Goal: Book appointment/travel/reservation

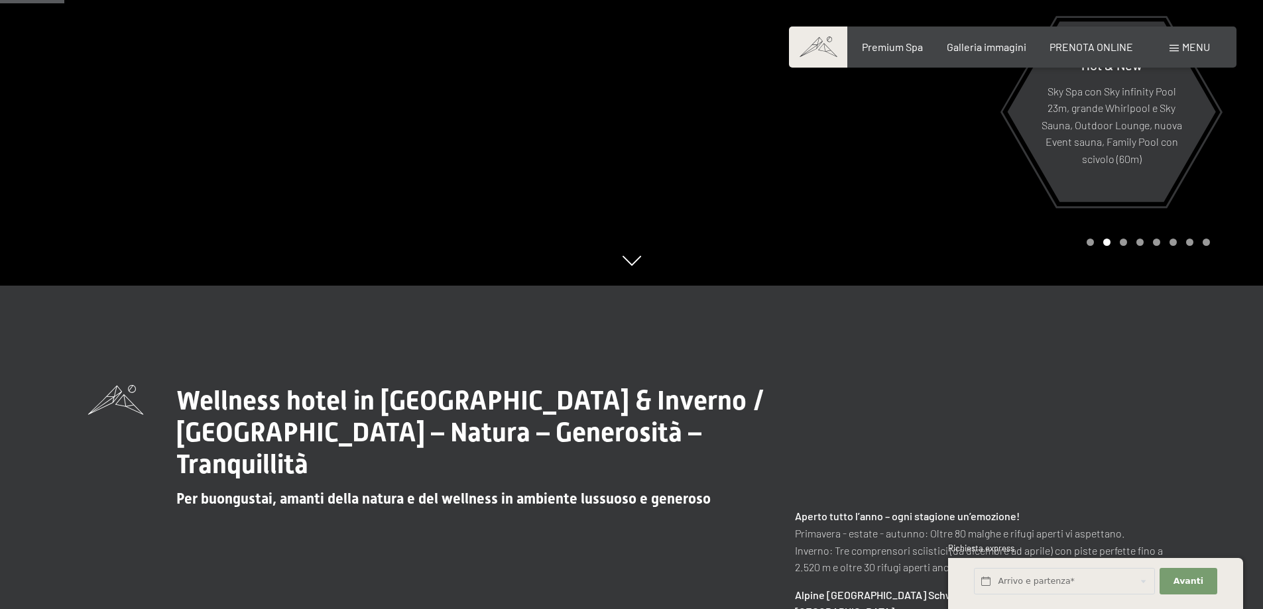
scroll to position [464, 0]
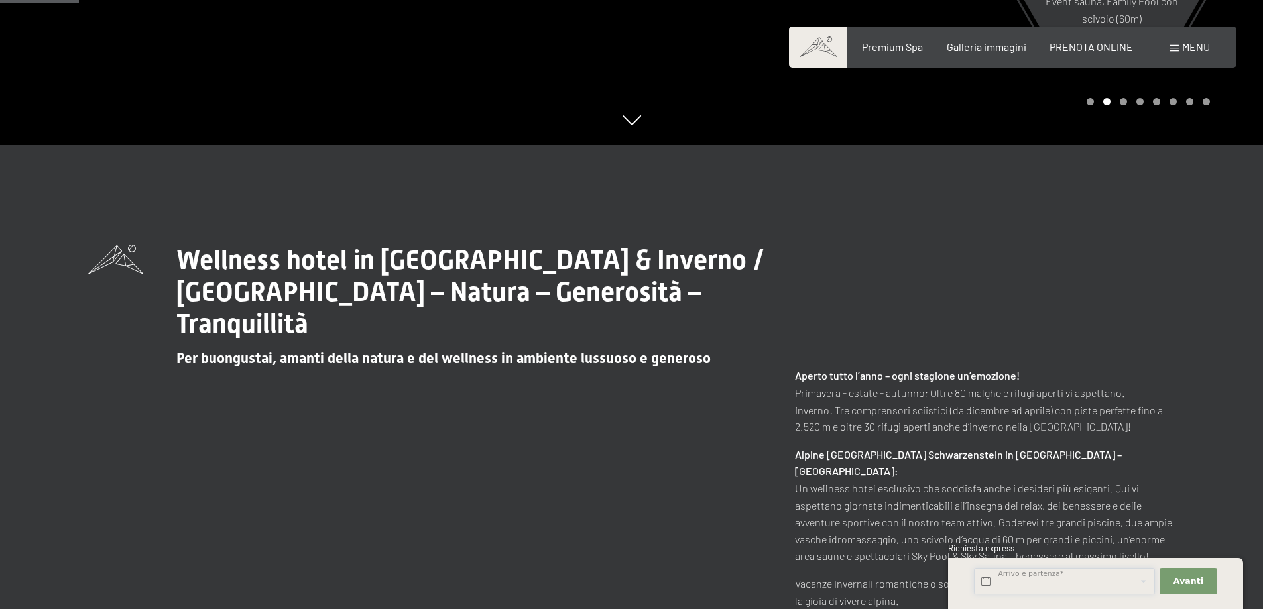
click at [1043, 571] on input "text" at bounding box center [1064, 581] width 181 height 27
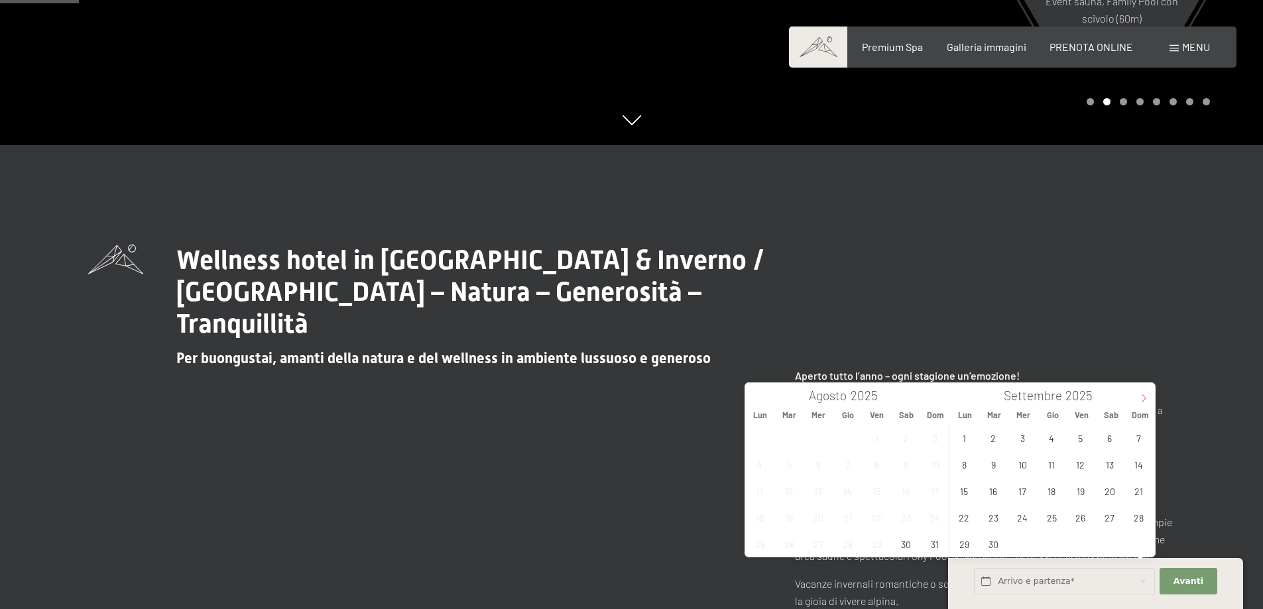
click at [1144, 400] on icon at bounding box center [1143, 398] width 5 height 9
click at [1082, 496] on span "17" at bounding box center [1080, 491] width 26 height 26
click at [1137, 492] on span "19" at bounding box center [1138, 491] width 26 height 26
type input "Ven. 17/10/2025 - Dom. 19/10/2025"
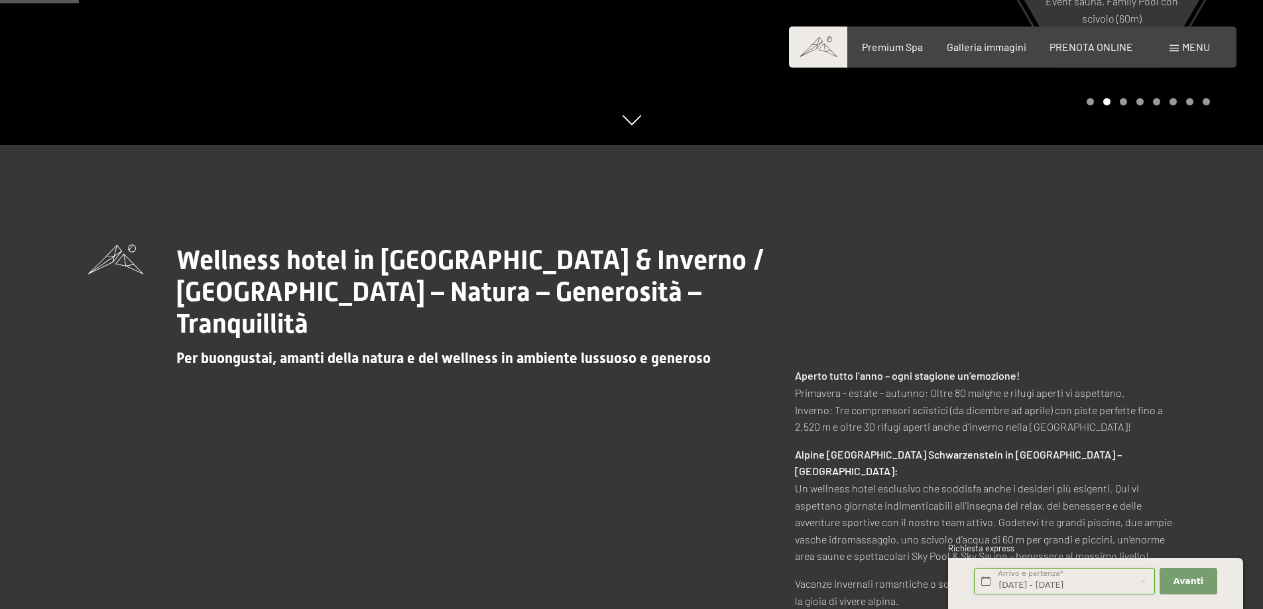
scroll to position [0, 1]
click at [1188, 587] on span "Avanti" at bounding box center [1188, 581] width 30 height 12
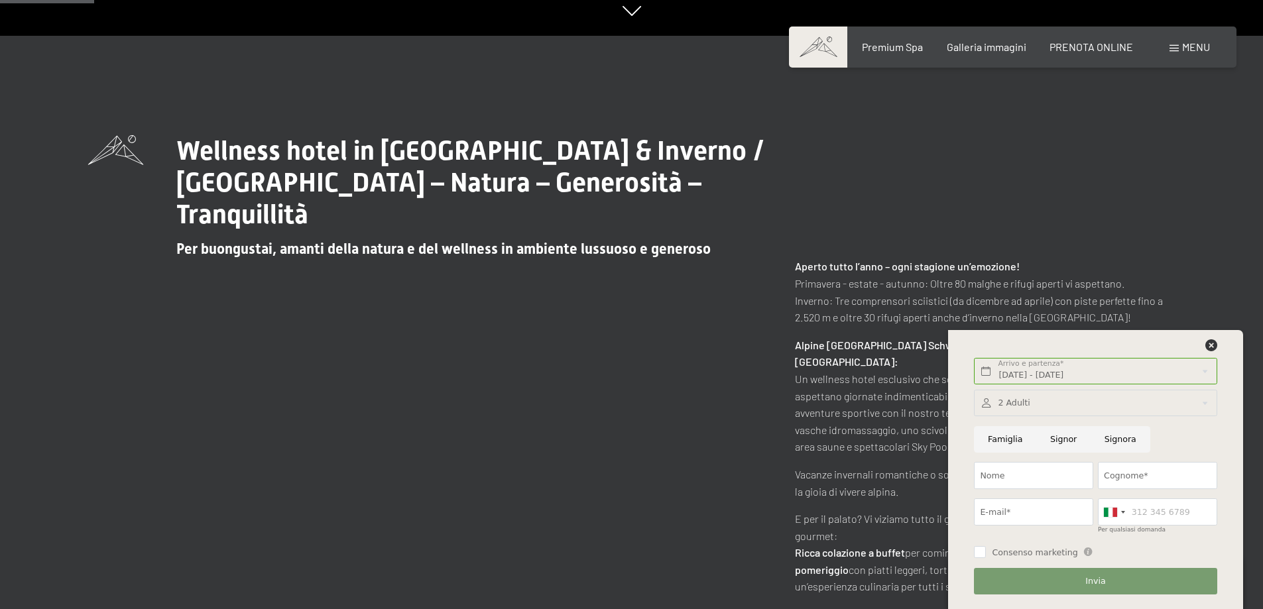
scroll to position [596, 0]
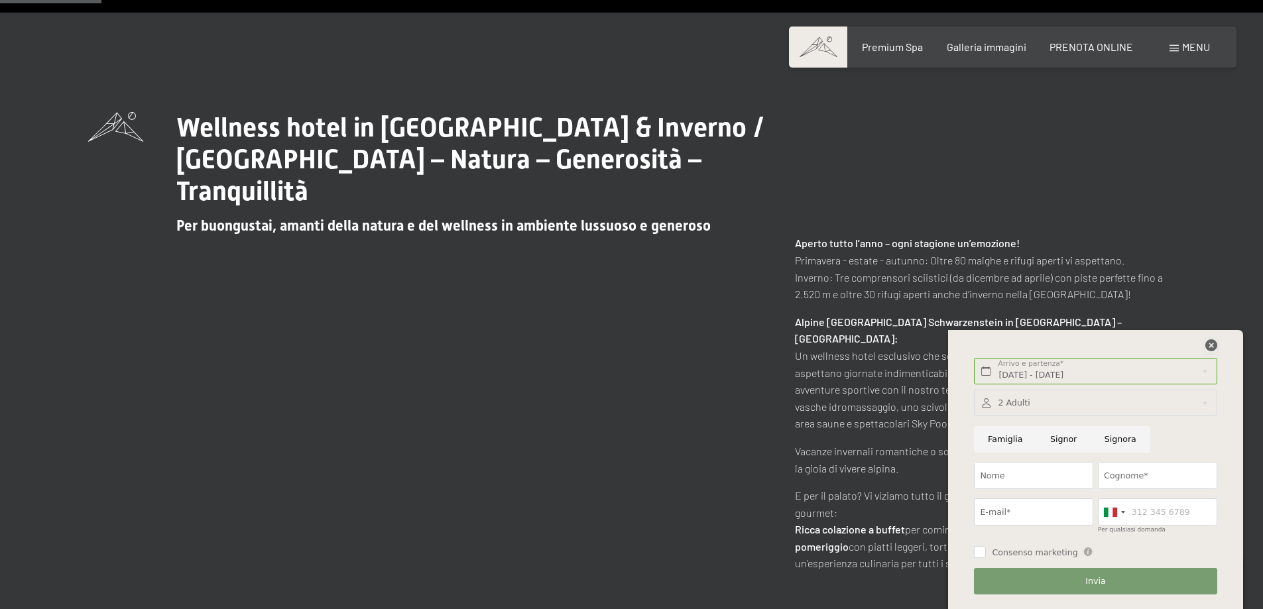
click at [1214, 349] on icon at bounding box center [1211, 345] width 12 height 12
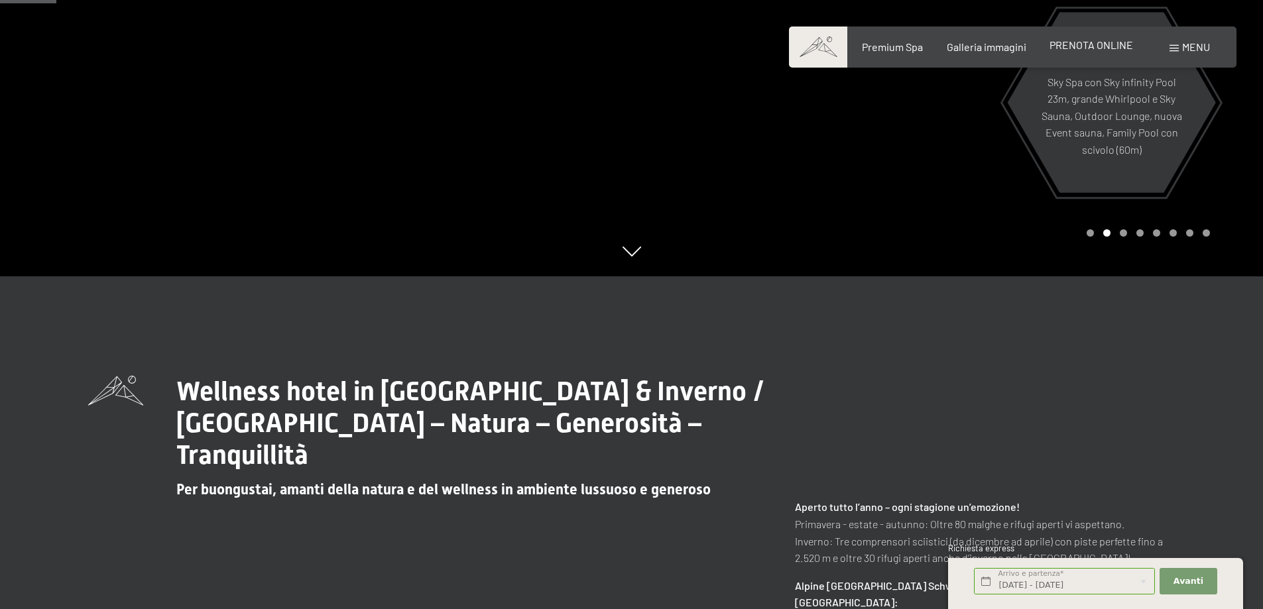
scroll to position [331, 0]
click at [1090, 43] on span "PRENOTA ONLINE" at bounding box center [1091, 44] width 84 height 13
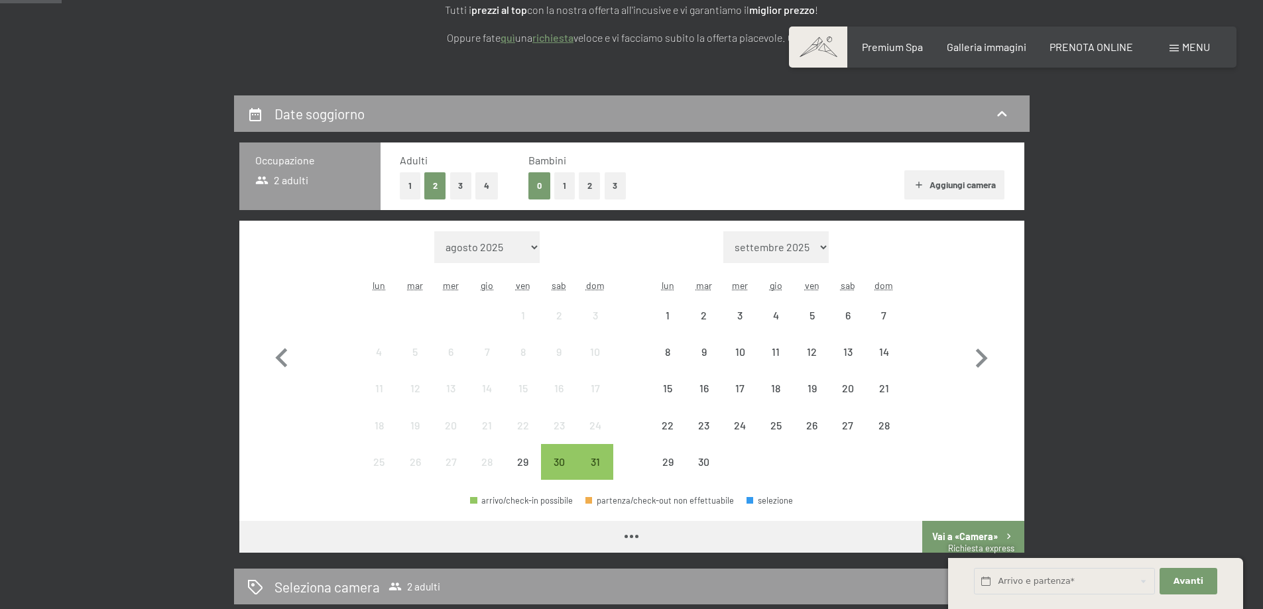
scroll to position [265, 0]
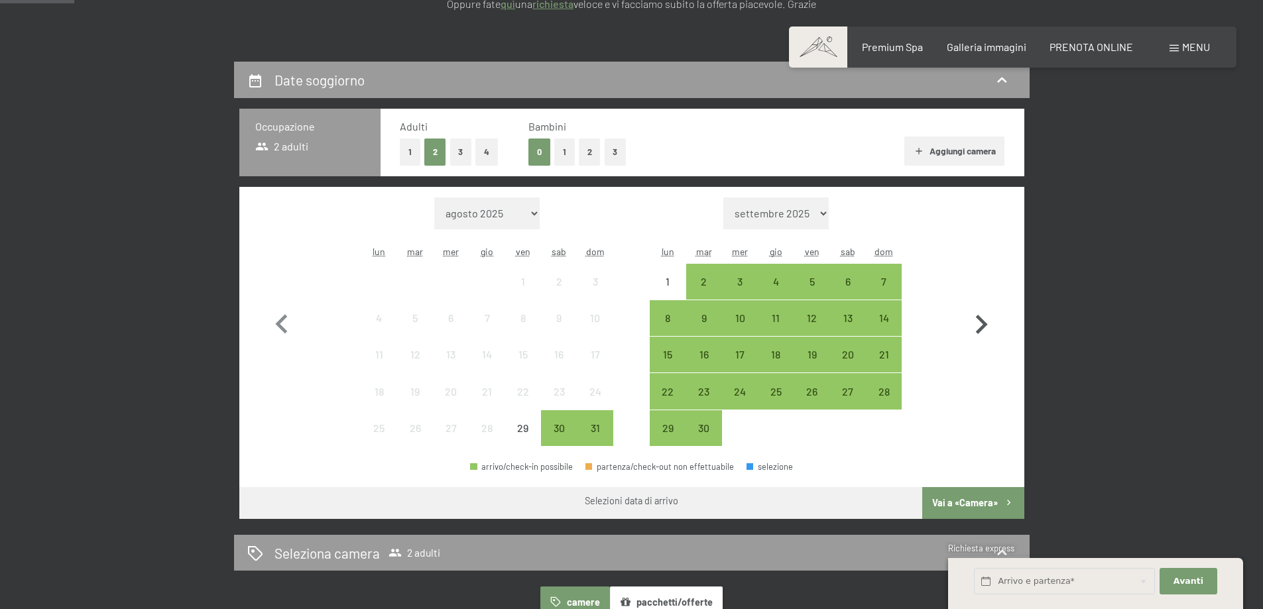
click at [986, 320] on icon "button" at bounding box center [981, 325] width 38 height 38
select select "[DATE]"
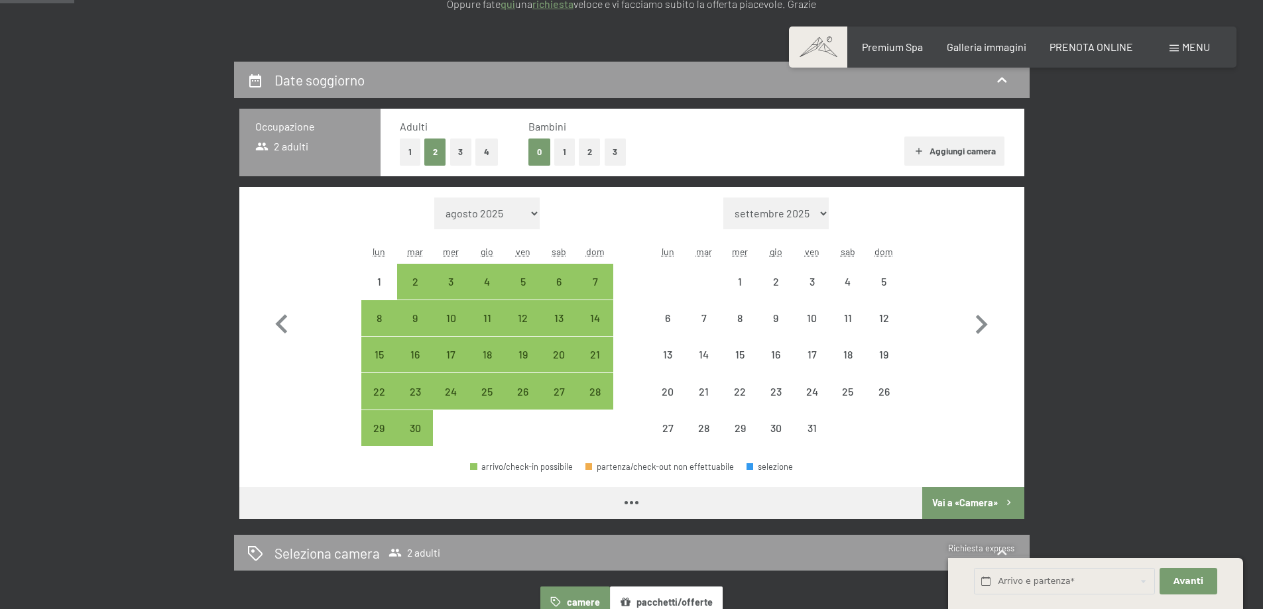
select select "[DATE]"
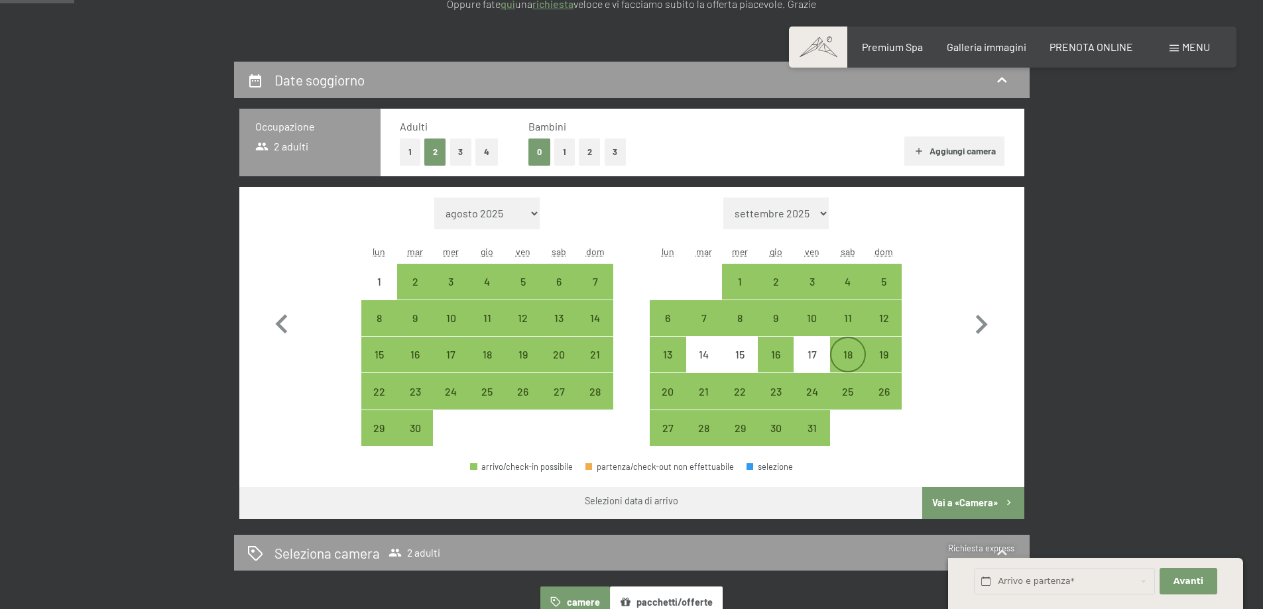
click at [843, 355] on div "18" at bounding box center [847, 365] width 33 height 33
select select "[DATE]"
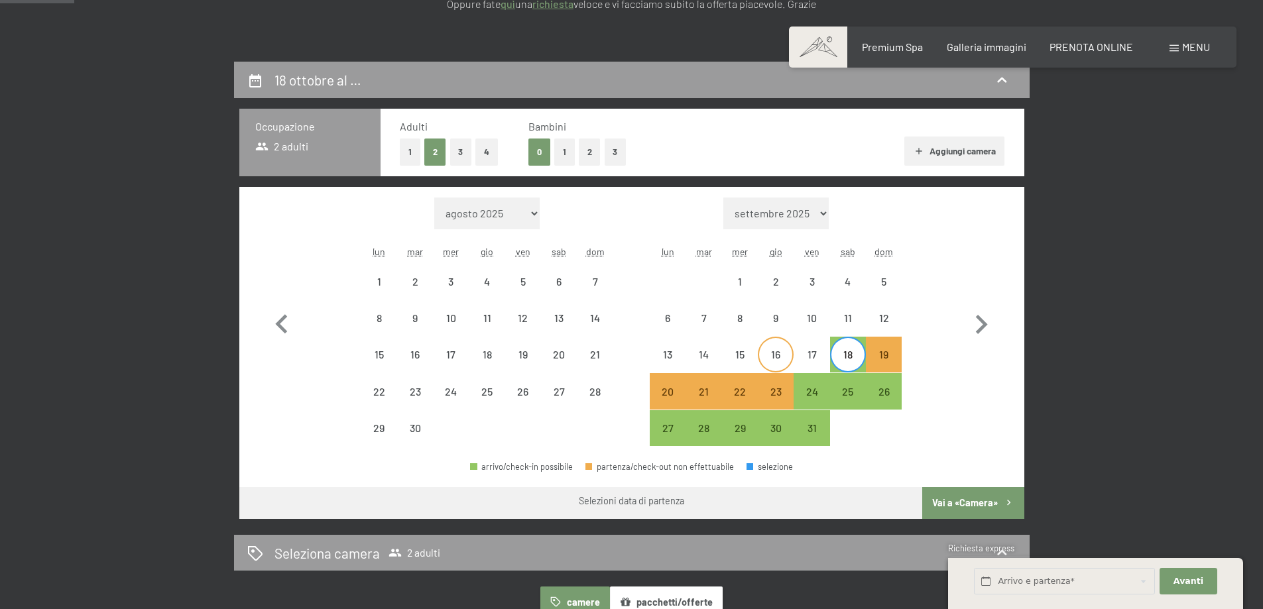
click at [781, 353] on div "16" at bounding box center [775, 365] width 33 height 33
select select "[DATE]"
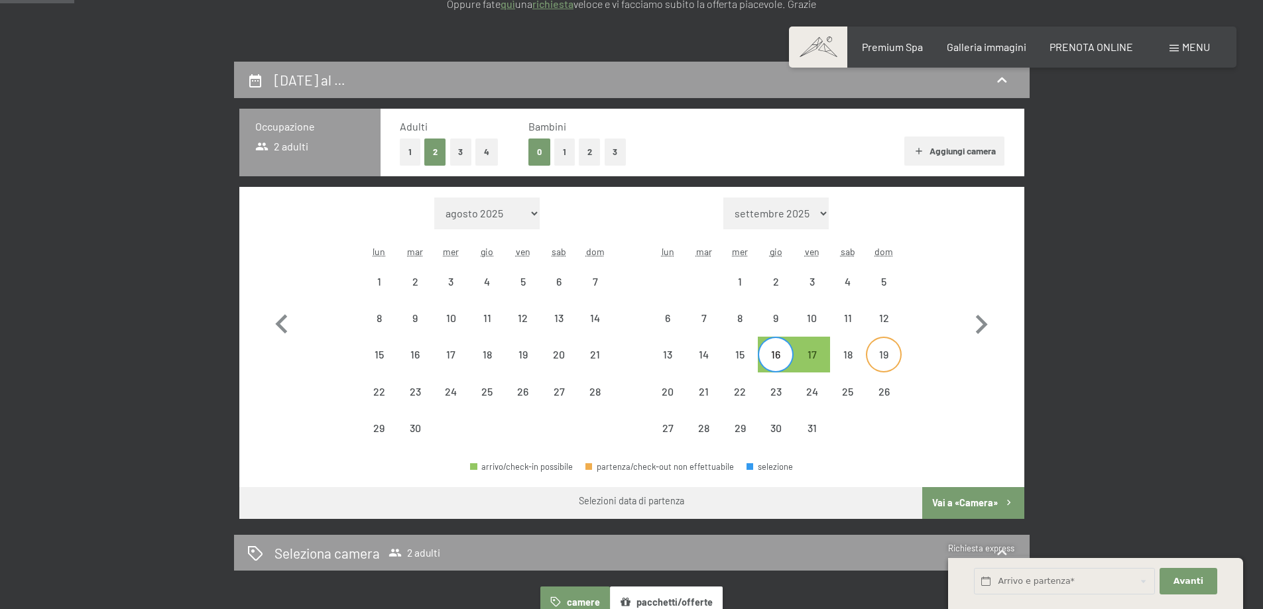
click at [887, 357] on div "19" at bounding box center [883, 365] width 33 height 33
select select "[DATE]"
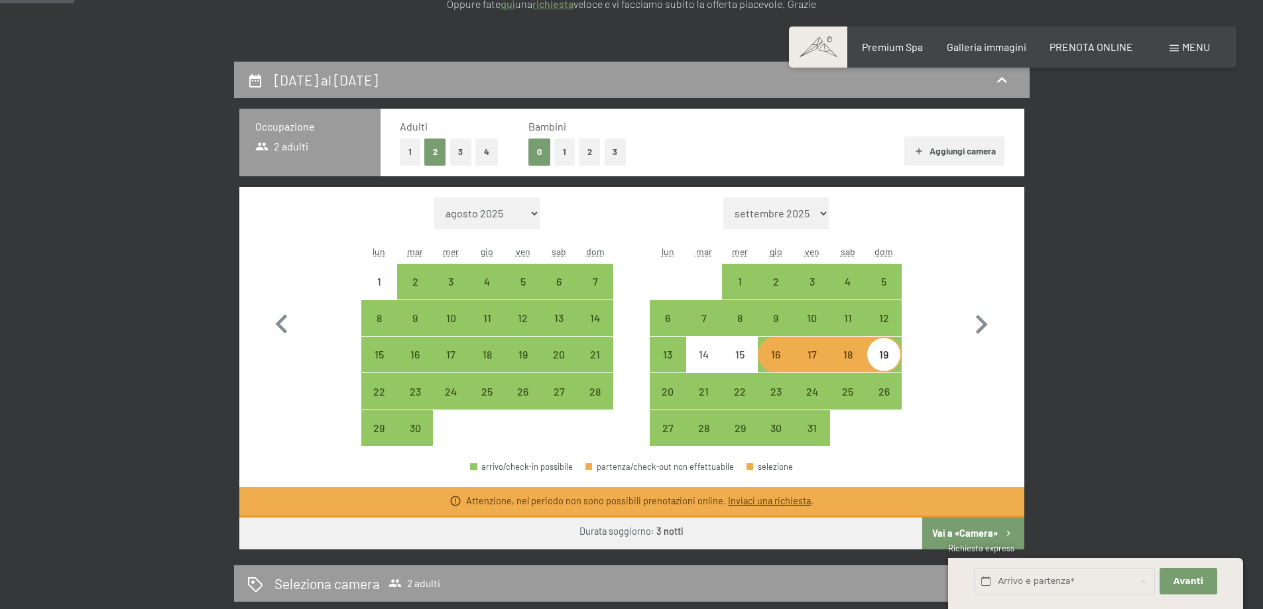
click at [925, 341] on div "Mese/anno agosto 2025 settembre 2025 ottobre 2025 novembre 2025 dicembre 2025 g…" at bounding box center [631, 321] width 738 height 249
click at [809, 351] on div "17" at bounding box center [811, 365] width 33 height 33
select select "[DATE]"
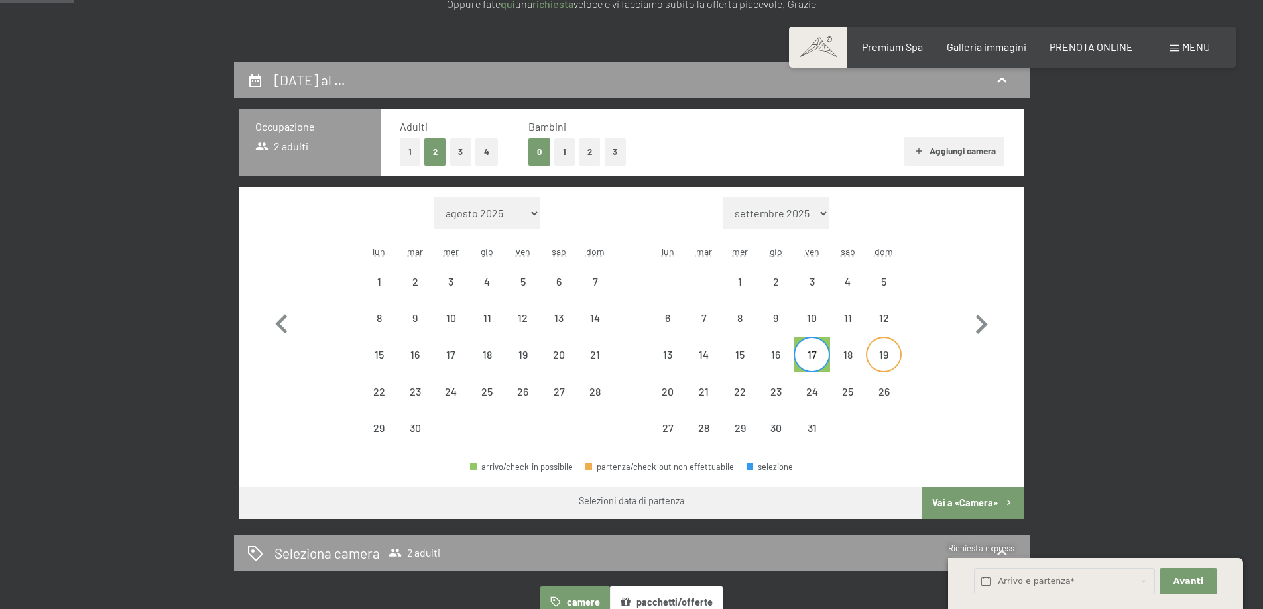
click at [873, 353] on div "19" at bounding box center [883, 365] width 33 height 33
select select "[DATE]"
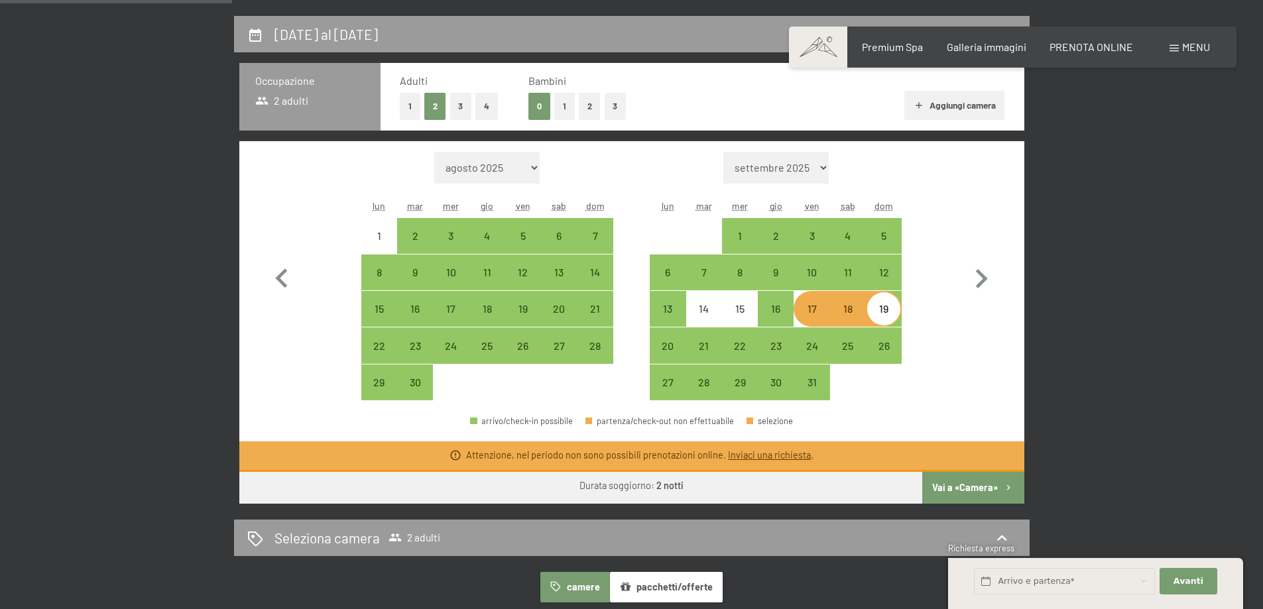
scroll to position [331, 0]
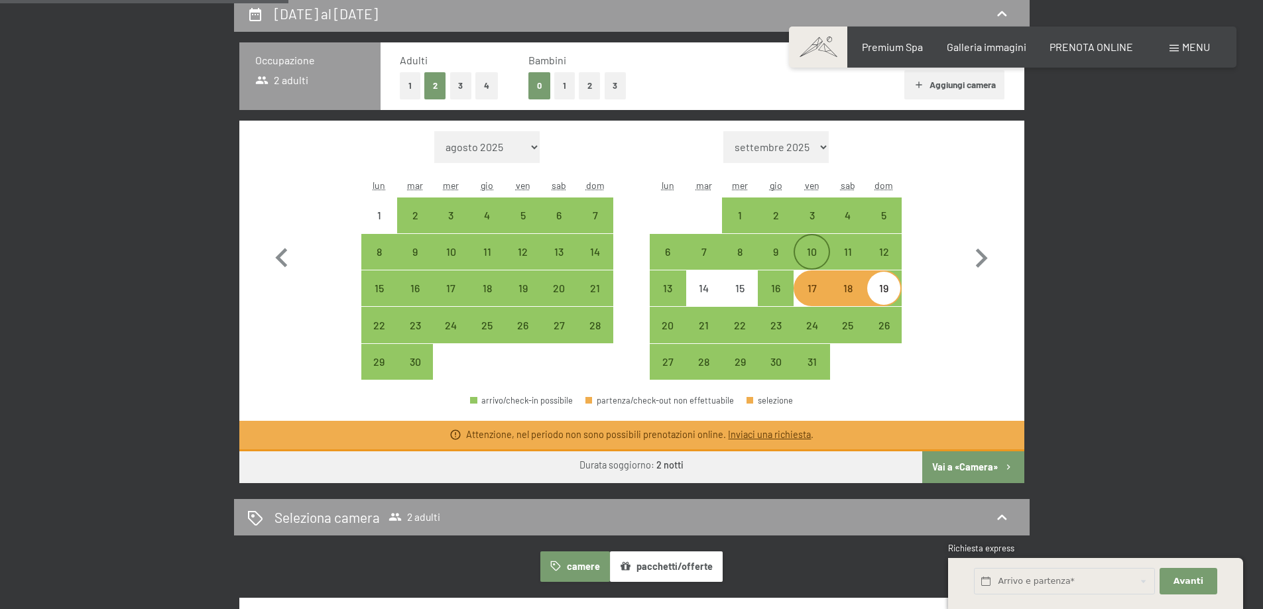
click at [816, 261] on div "10" at bounding box center [811, 263] width 33 height 33
select select "[DATE]"
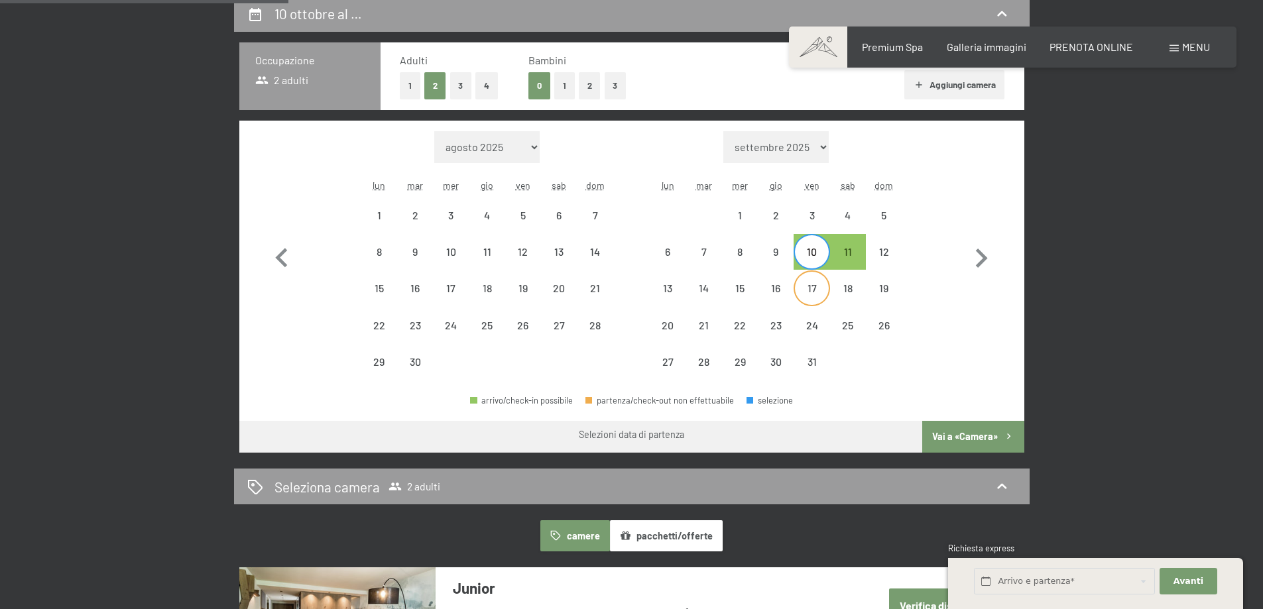
click at [817, 302] on div "17" at bounding box center [811, 299] width 33 height 33
select select "[DATE]"
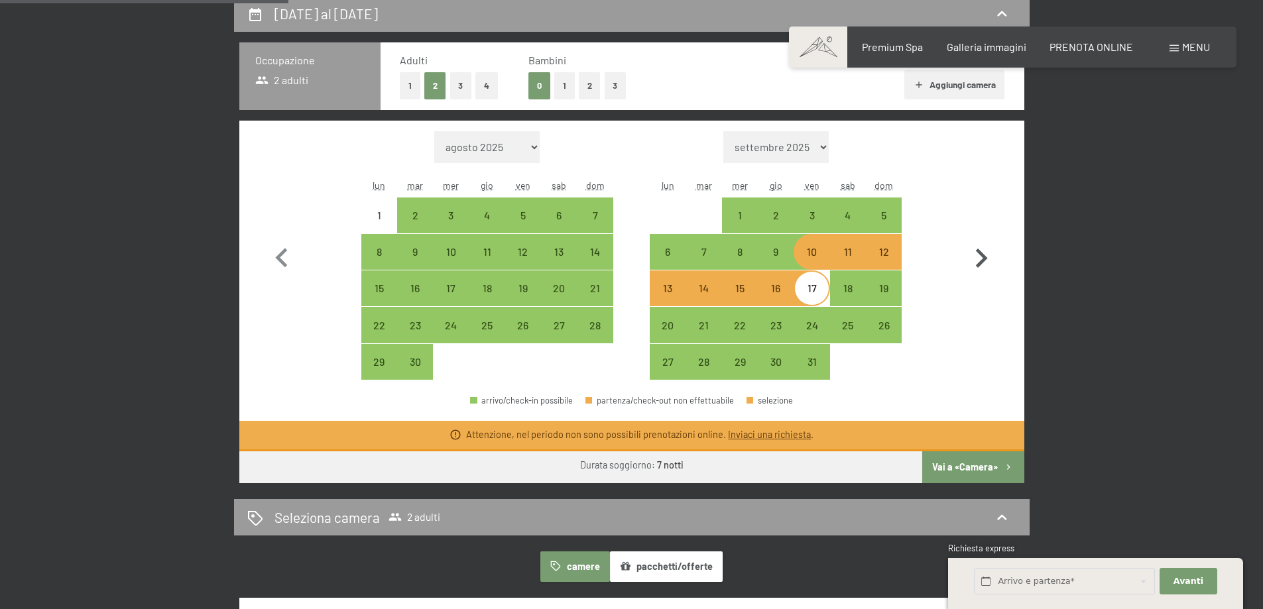
click at [978, 299] on button "button" at bounding box center [981, 255] width 38 height 249
select select "[DATE]"
select select "2025-11-01"
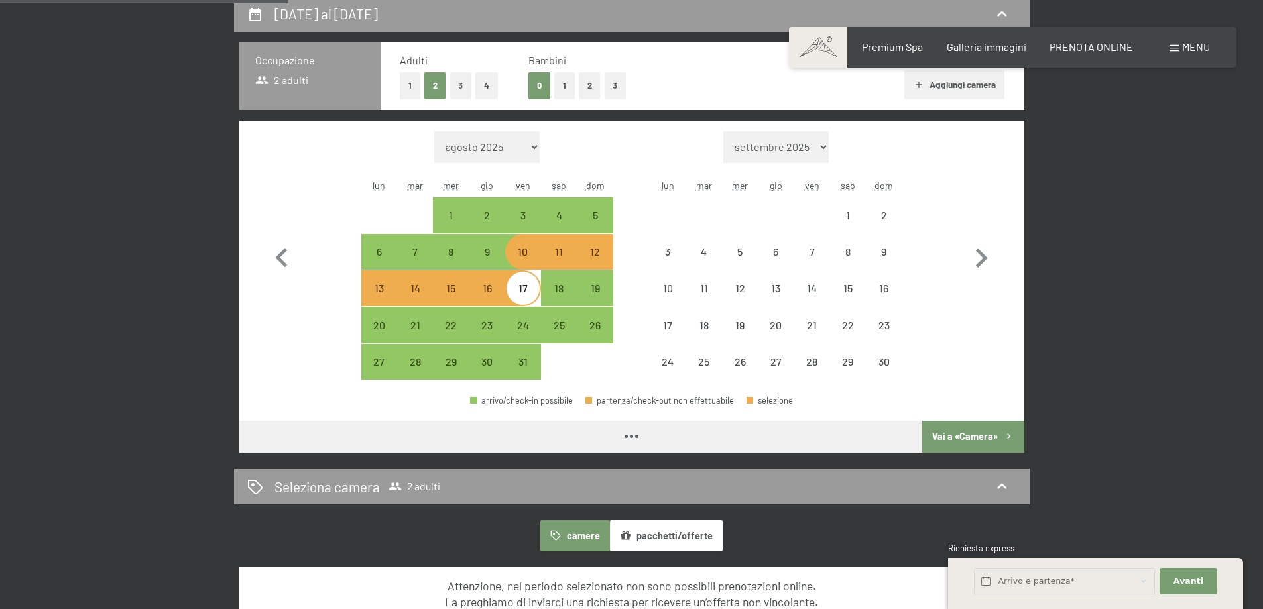
select select "[DATE]"
select select "2025-11-01"
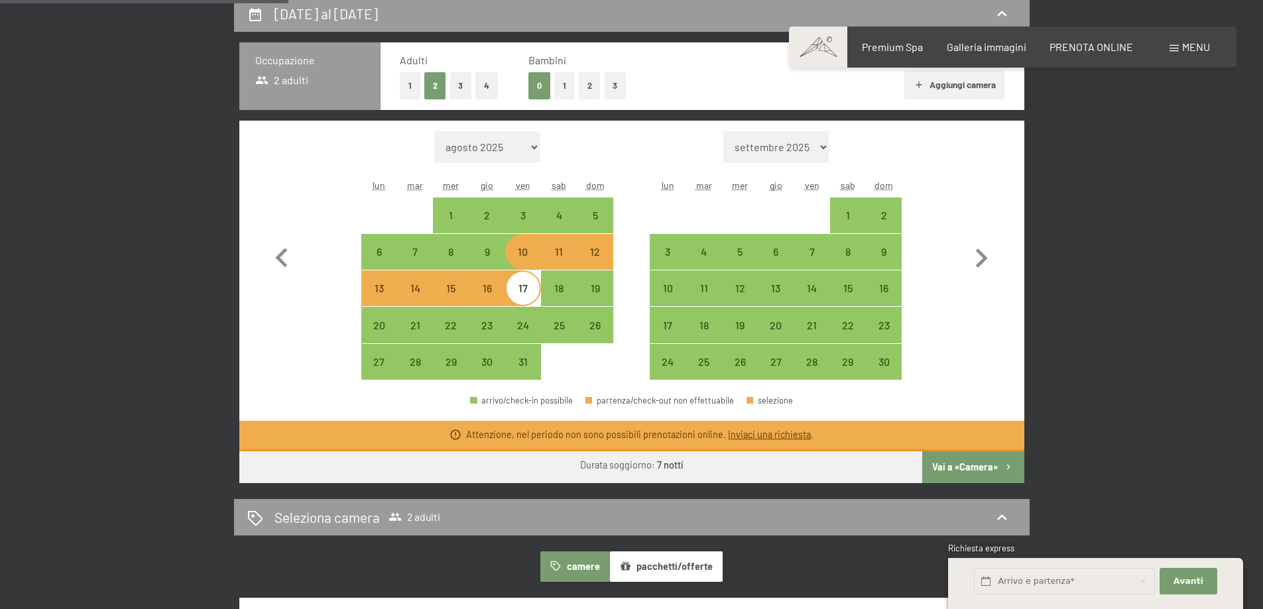
click at [217, 306] on div "10 ottobre al 17 ottobre 2025 Occupazione 2 adulti Adulti 1 2 3 4 Bambini 0 1 2…" at bounding box center [631, 409] width 905 height 828
click at [579, 367] on div at bounding box center [595, 362] width 36 height 36
click at [613, 158] on div "Mese/anno agosto 2025 settembre 2025 ottobre 2025 novembre 2025 dicembre 2025 g…" at bounding box center [631, 255] width 738 height 249
click at [515, 292] on div "17" at bounding box center [522, 299] width 33 height 33
select select "[DATE]"
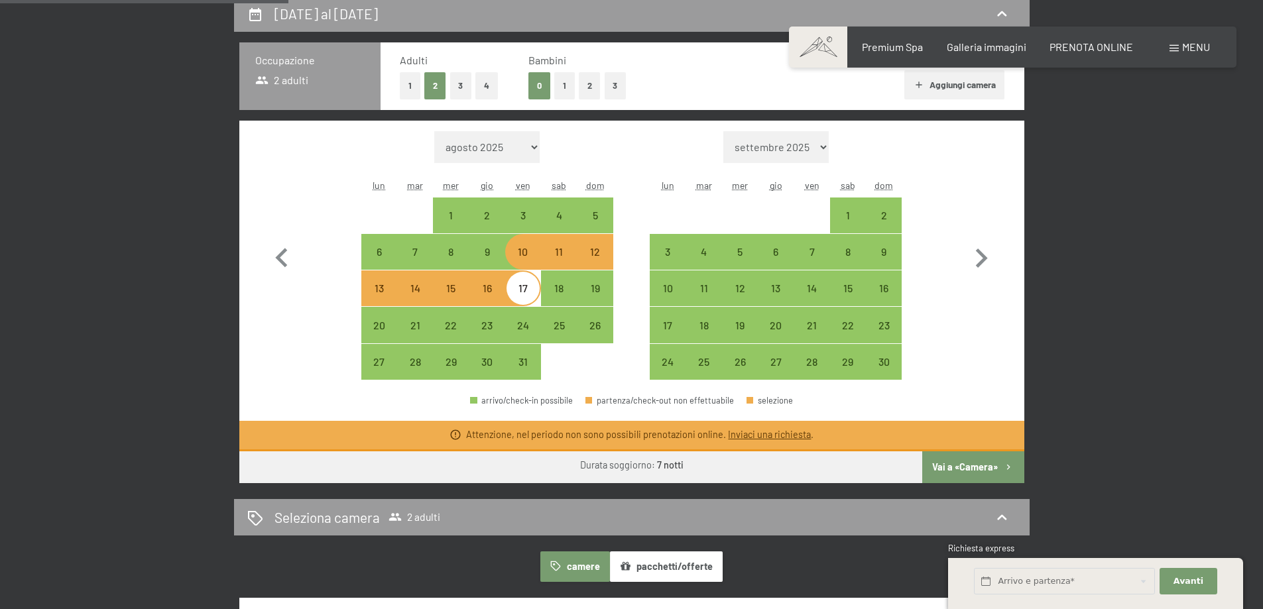
select select "2025-11-01"
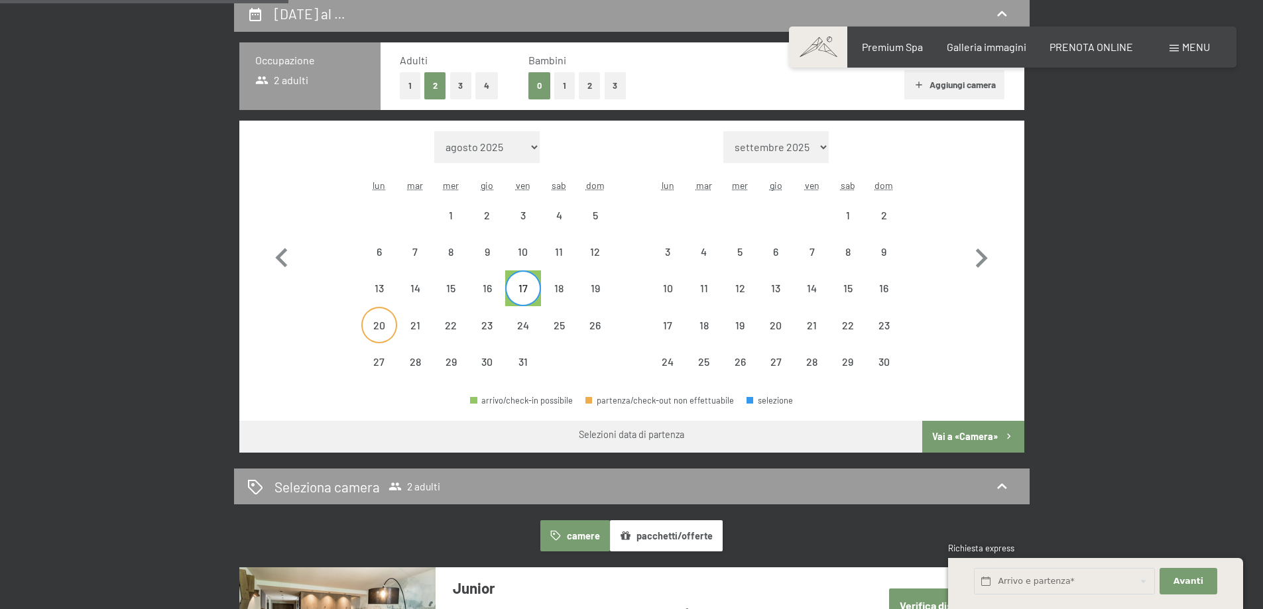
click at [380, 330] on div "20" at bounding box center [379, 336] width 33 height 33
select select "[DATE]"
select select "2025-11-01"
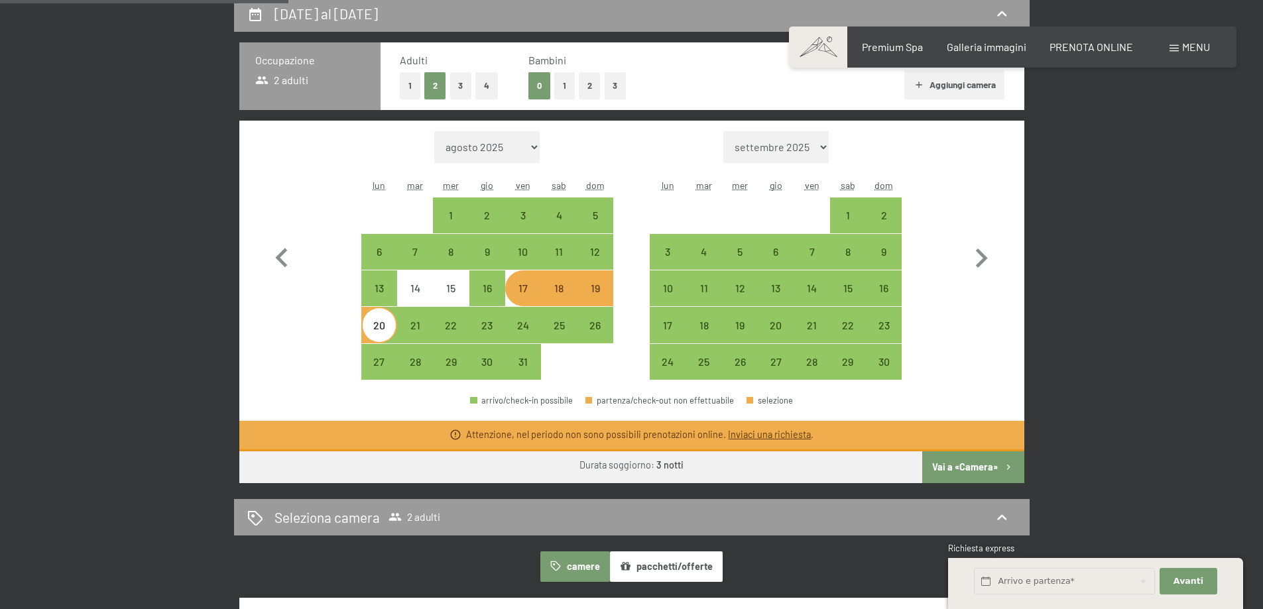
click at [514, 298] on div "17" at bounding box center [522, 299] width 33 height 33
select select "[DATE]"
select select "2025-11-01"
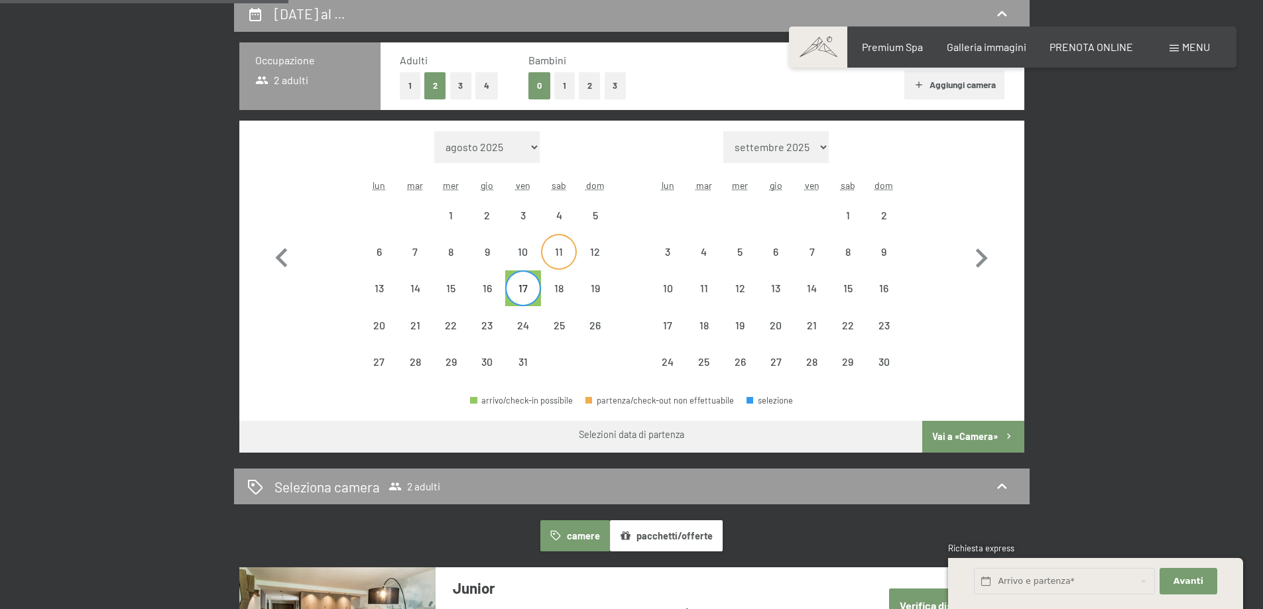
click at [556, 251] on div "11" at bounding box center [558, 263] width 33 height 33
select select "[DATE]"
select select "2025-11-01"
click at [555, 288] on div "18" at bounding box center [558, 299] width 33 height 33
select select "[DATE]"
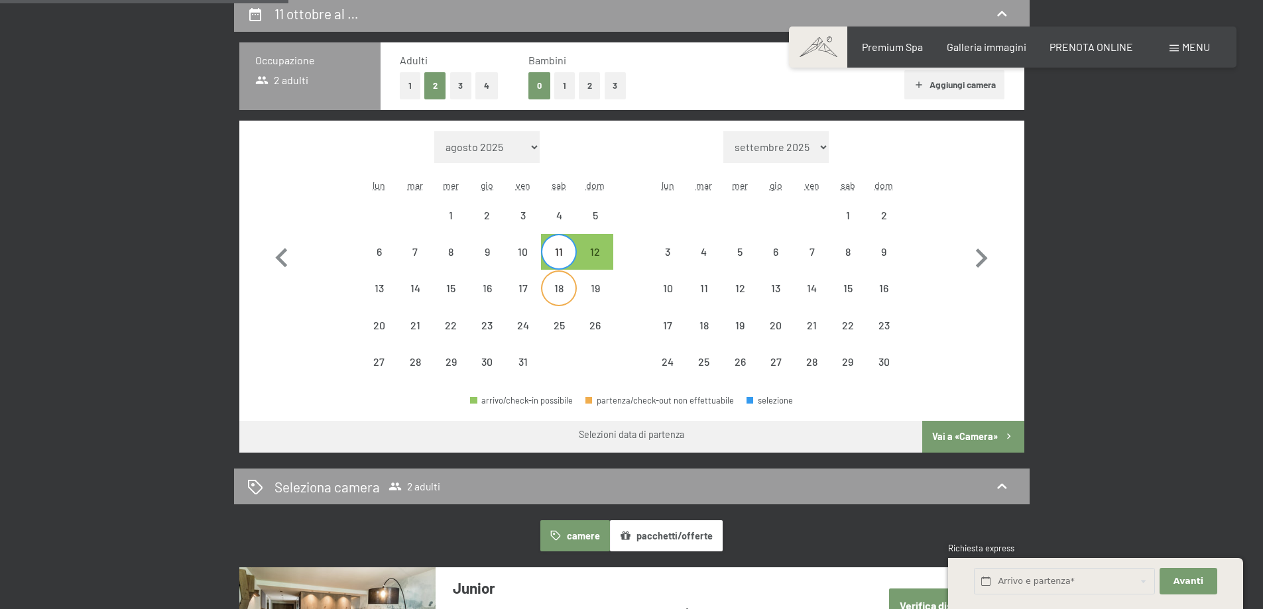
select select "2025-11-01"
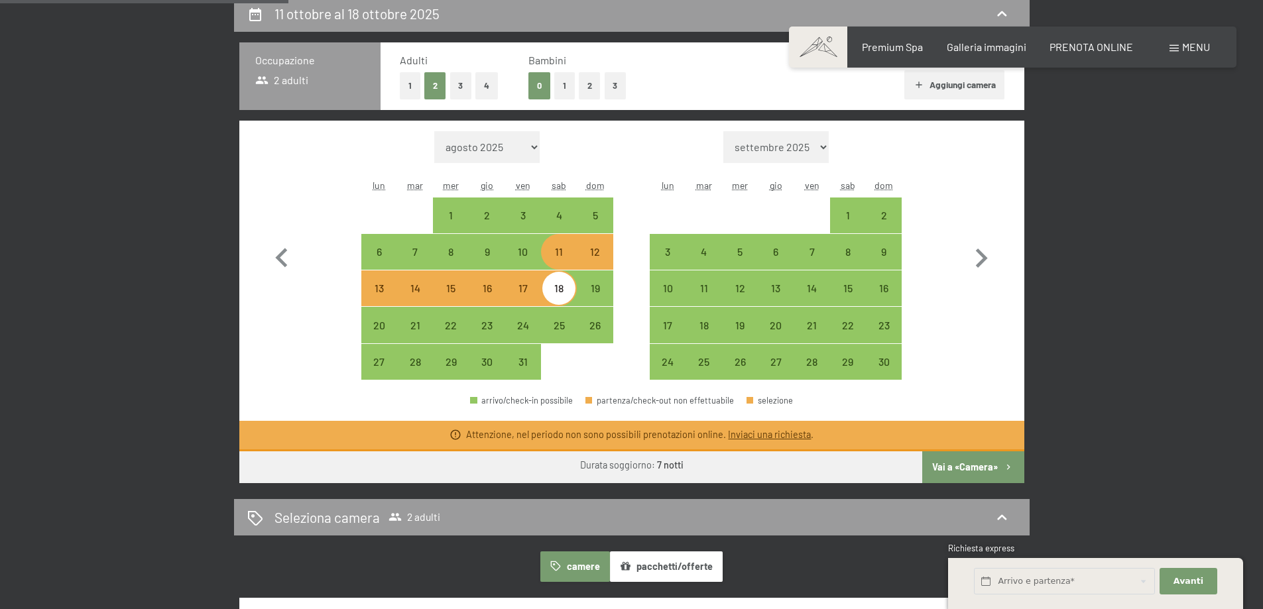
click at [965, 472] on button "Vai a «Camera»" at bounding box center [972, 467] width 101 height 32
select select "[DATE]"
select select "2025-11-01"
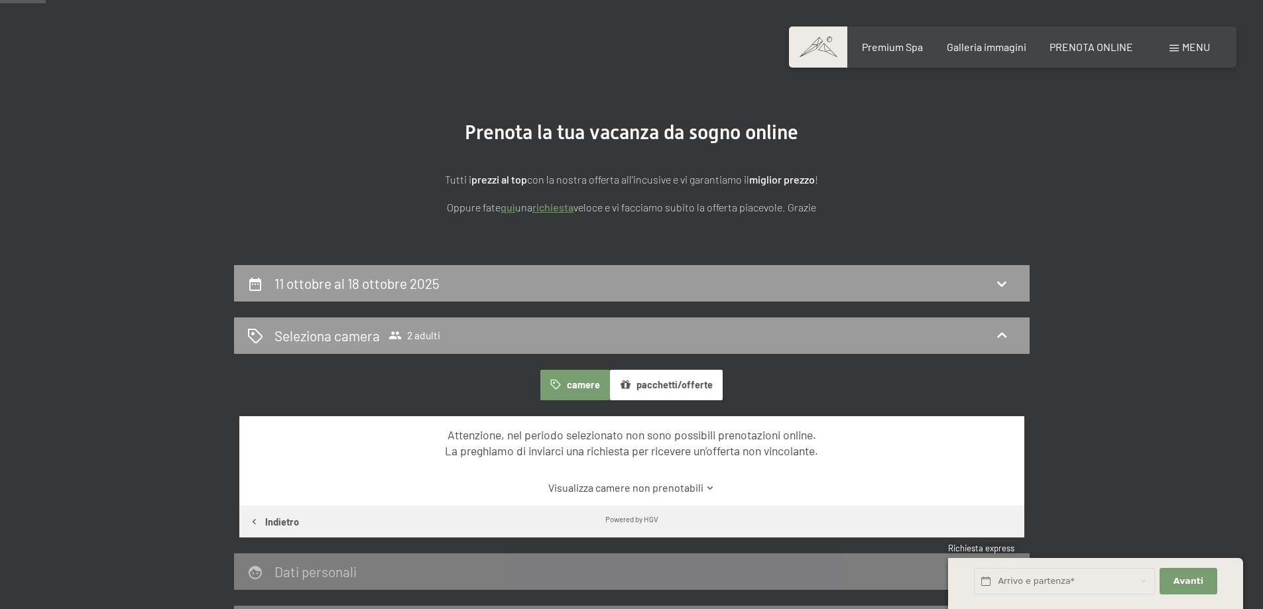
scroll to position [0, 0]
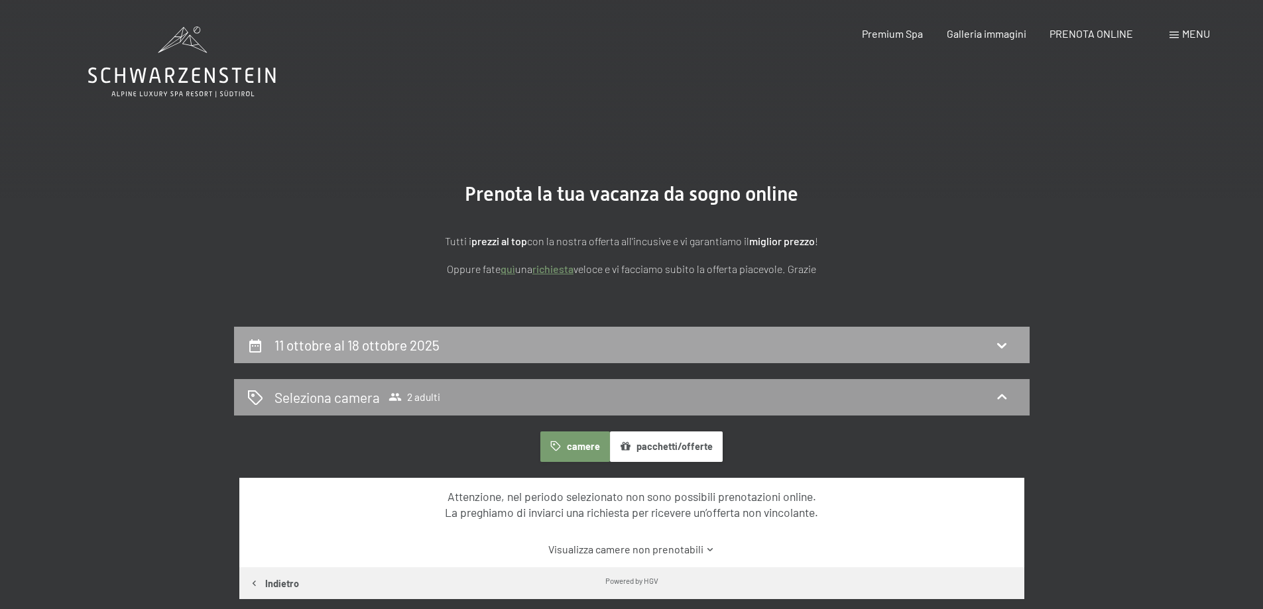
click at [1001, 345] on icon at bounding box center [1001, 345] width 16 height 16
select select "[DATE]"
select select "2025-11-01"
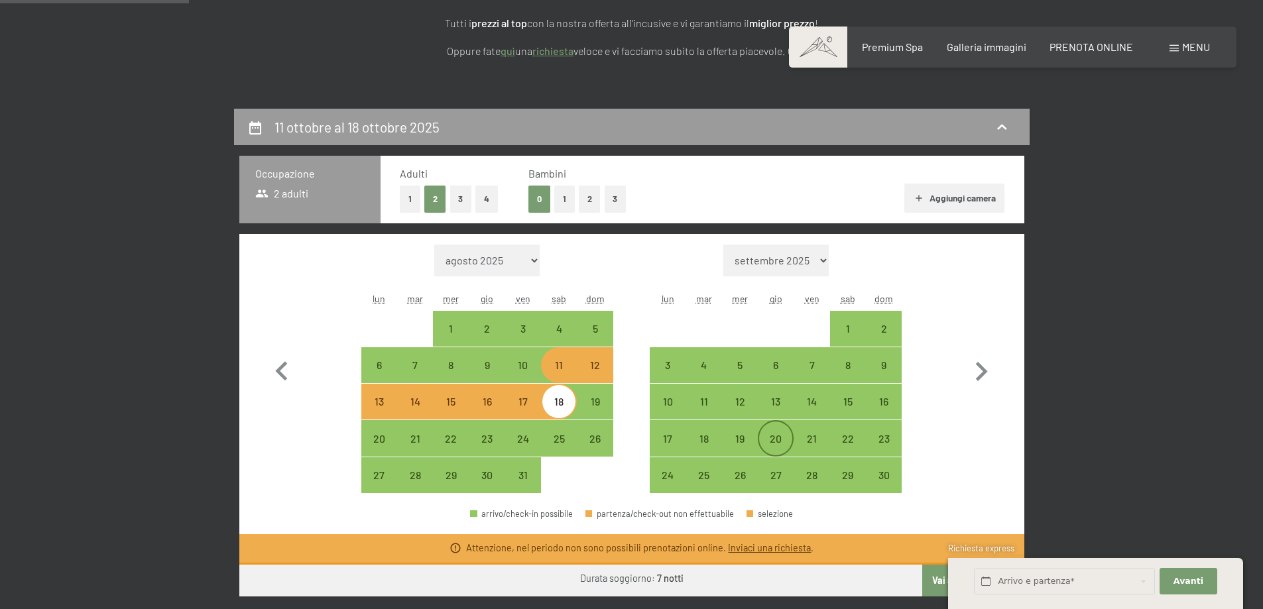
scroll to position [260, 0]
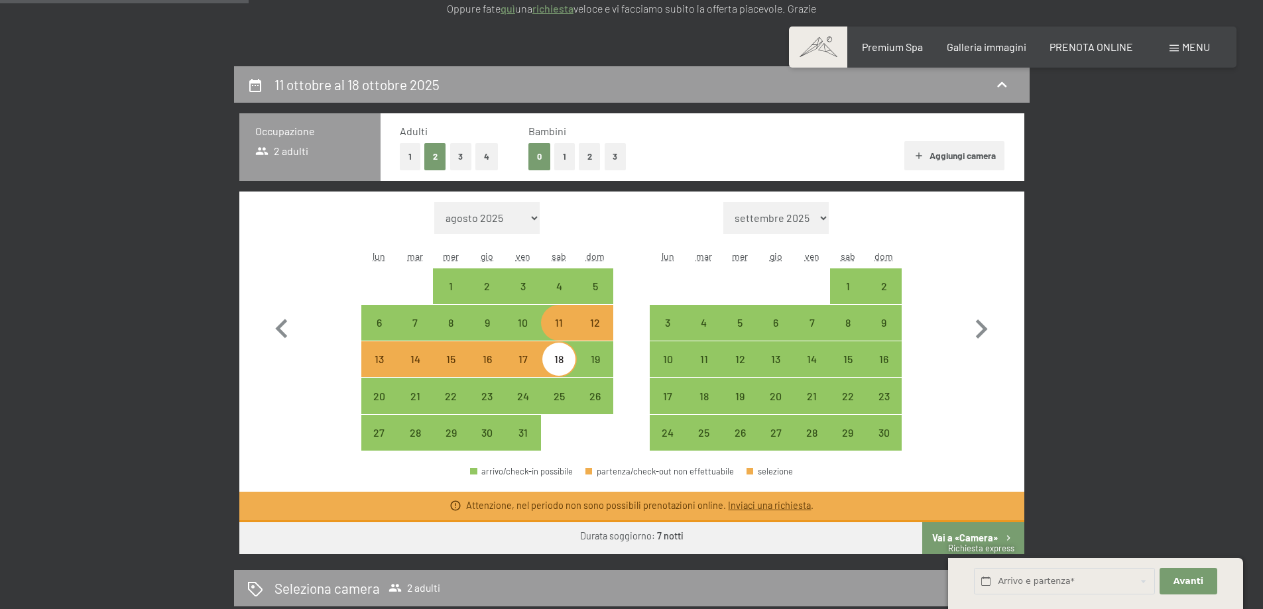
click at [557, 328] on div "11" at bounding box center [558, 333] width 33 height 33
select select "[DATE]"
select select "2025-11-01"
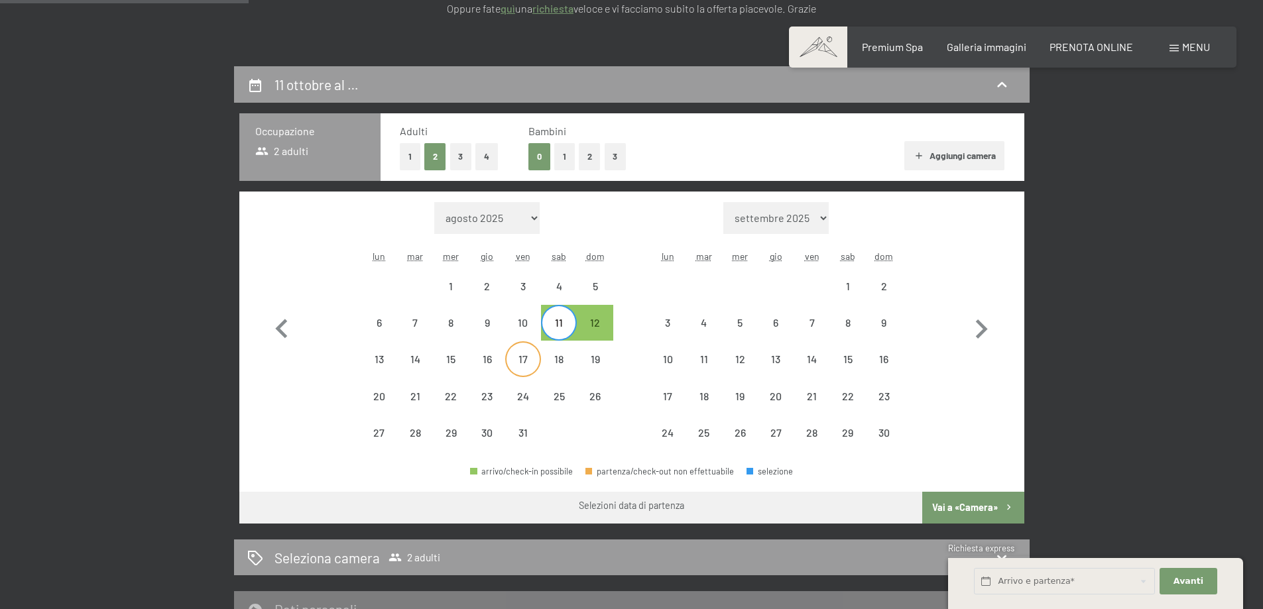
click at [530, 361] on div "17" at bounding box center [522, 370] width 33 height 33
select select "[DATE]"
select select "2025-11-01"
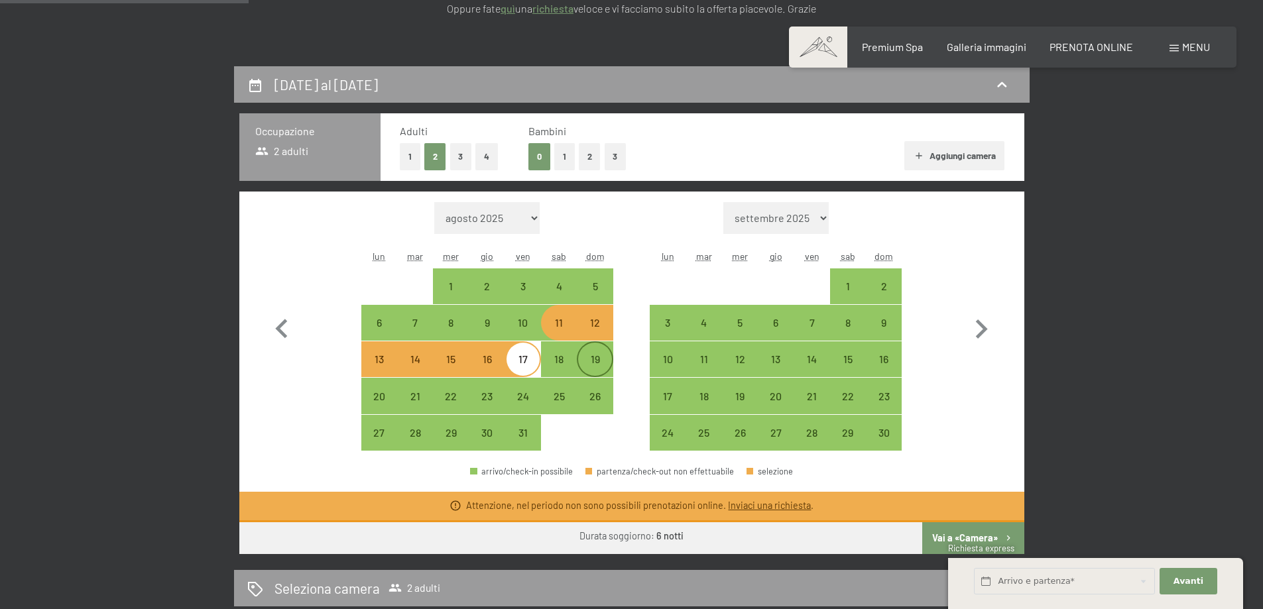
click at [589, 362] on div "19" at bounding box center [594, 370] width 33 height 33
select select "[DATE]"
select select "2025-11-01"
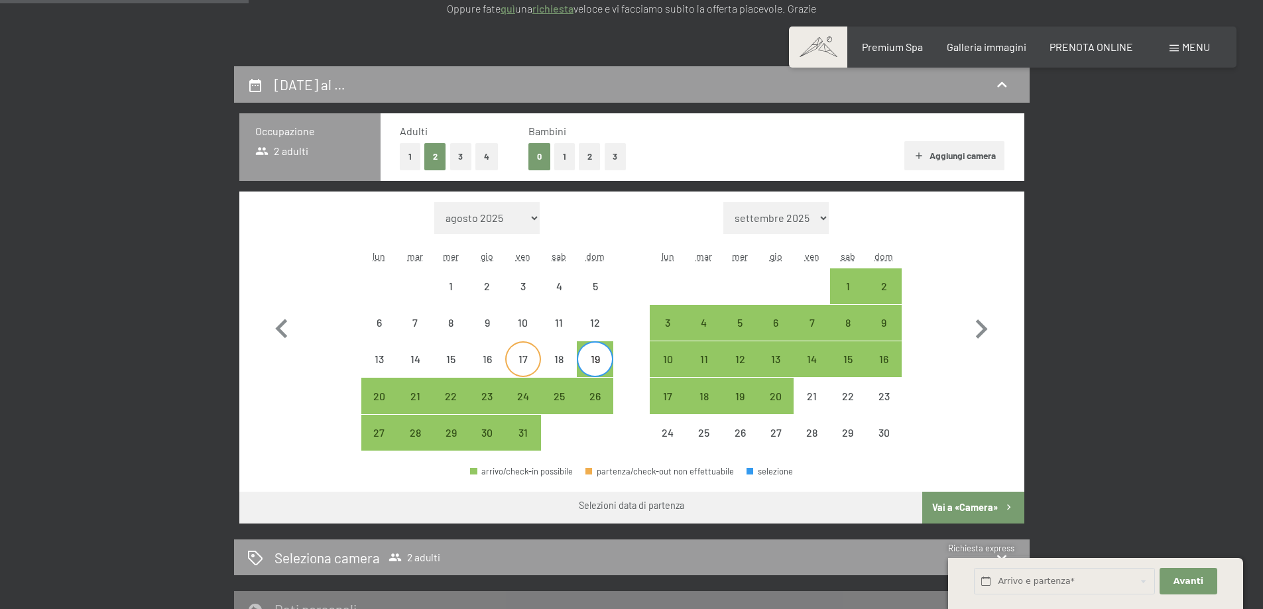
click at [512, 361] on div "17" at bounding box center [522, 370] width 33 height 33
select select "[DATE]"
select select "2025-11-01"
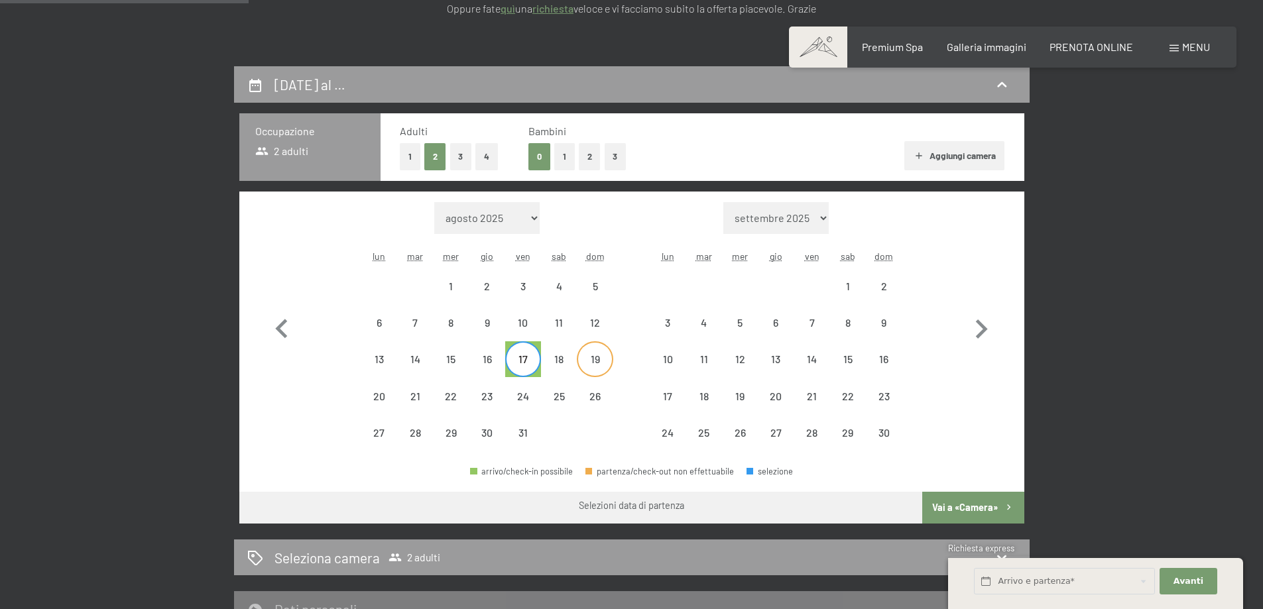
click at [606, 360] on div "19" at bounding box center [594, 370] width 33 height 33
select select "[DATE]"
select select "2025-11-01"
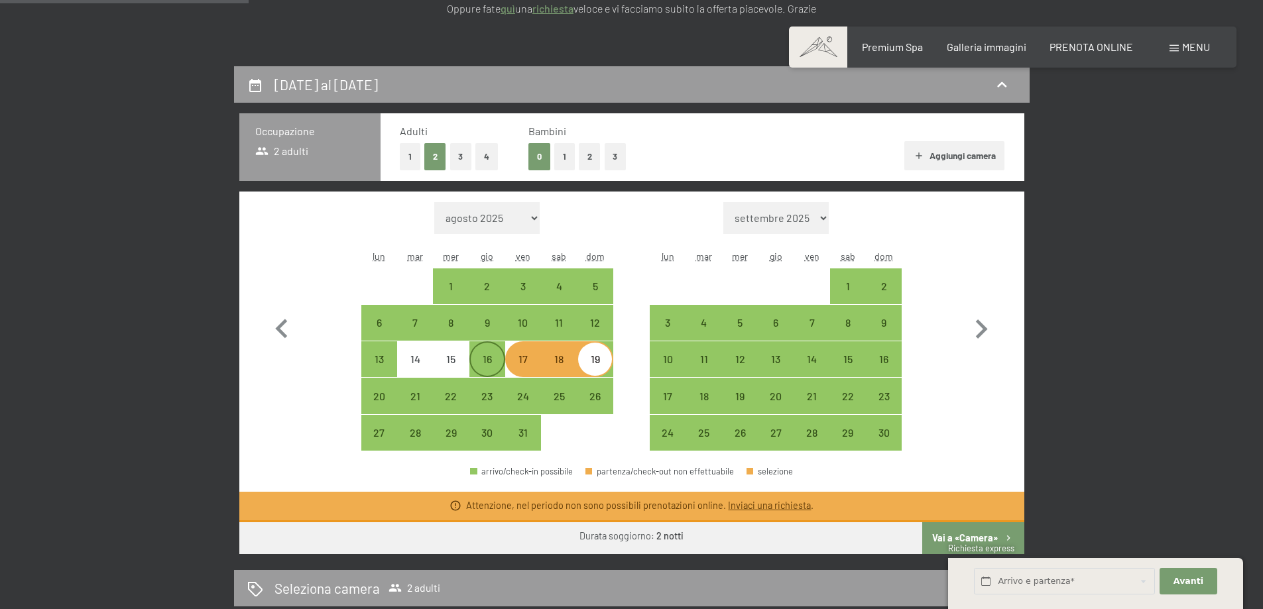
click at [491, 365] on div "16" at bounding box center [487, 370] width 33 height 33
select select "[DATE]"
select select "2025-11-01"
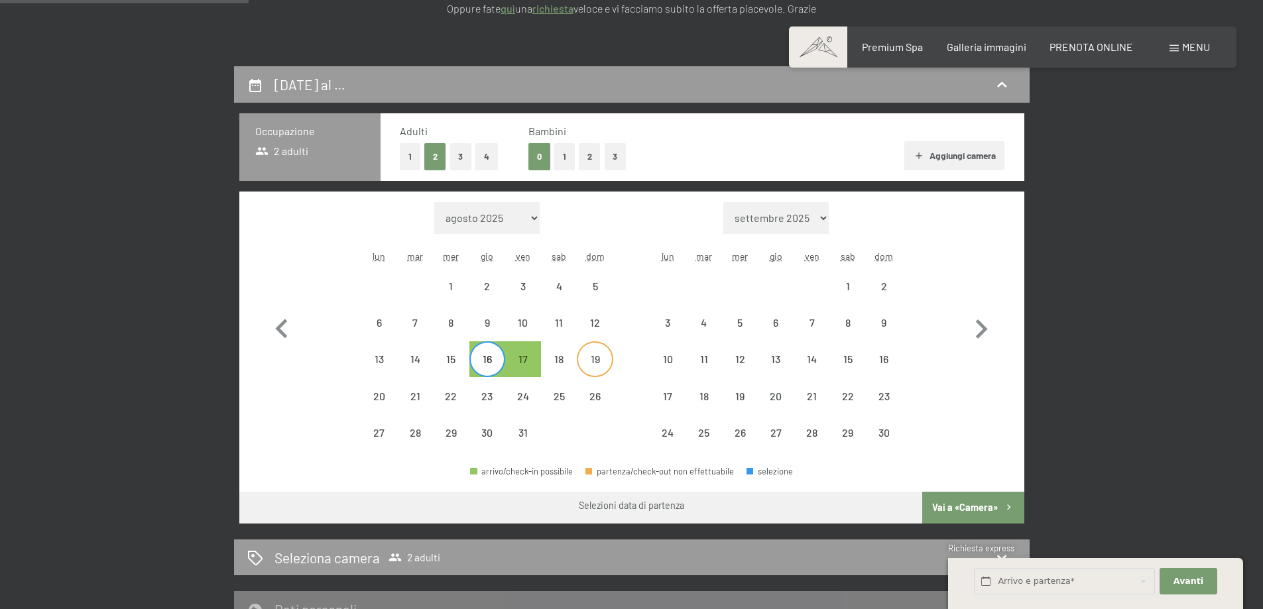
click at [600, 356] on div "19" at bounding box center [594, 370] width 33 height 33
select select "[DATE]"
select select "2025-11-01"
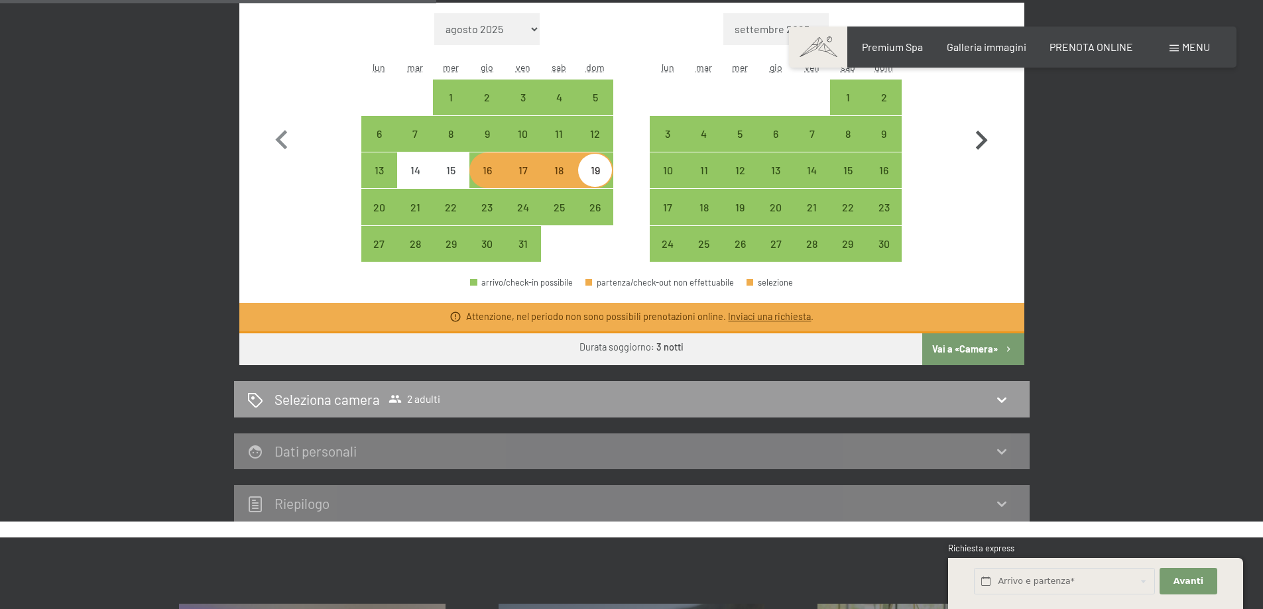
scroll to position [459, 0]
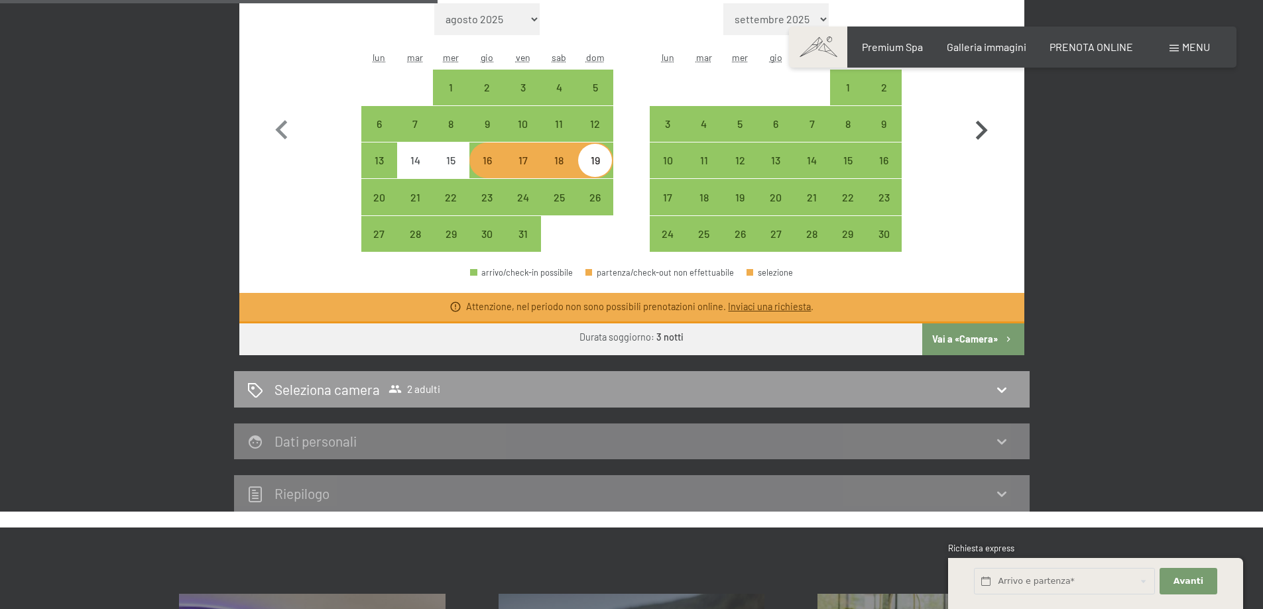
click at [987, 339] on button "Vai a «Camera»" at bounding box center [972, 339] width 101 height 32
select select "[DATE]"
select select "2025-11-01"
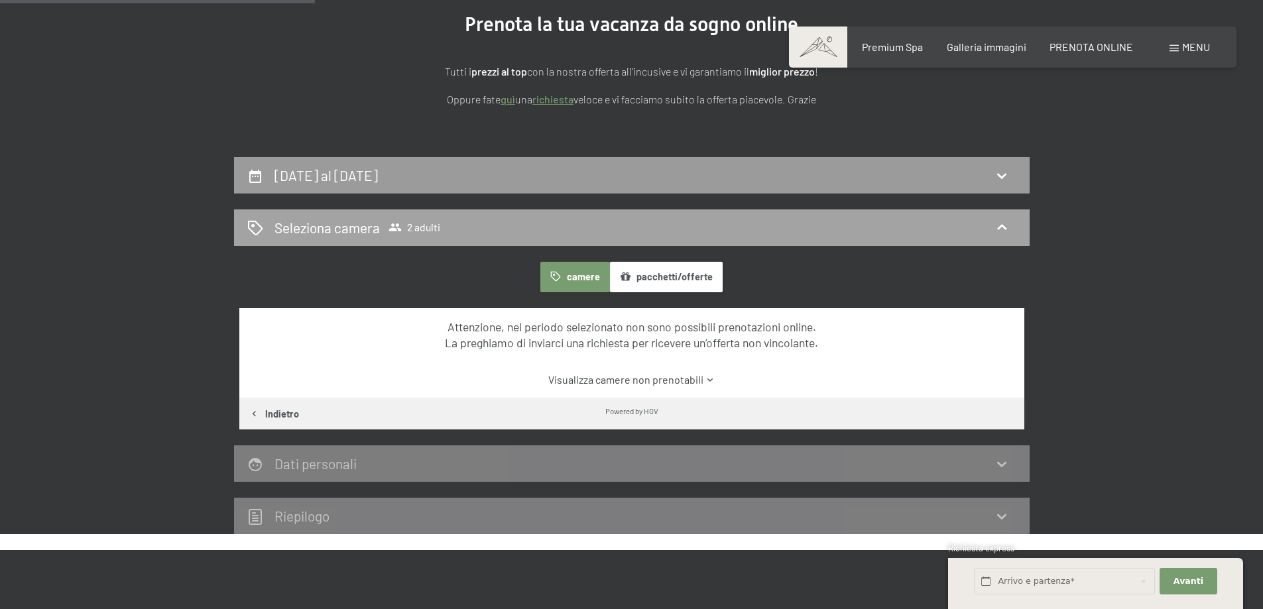
scroll to position [0, 0]
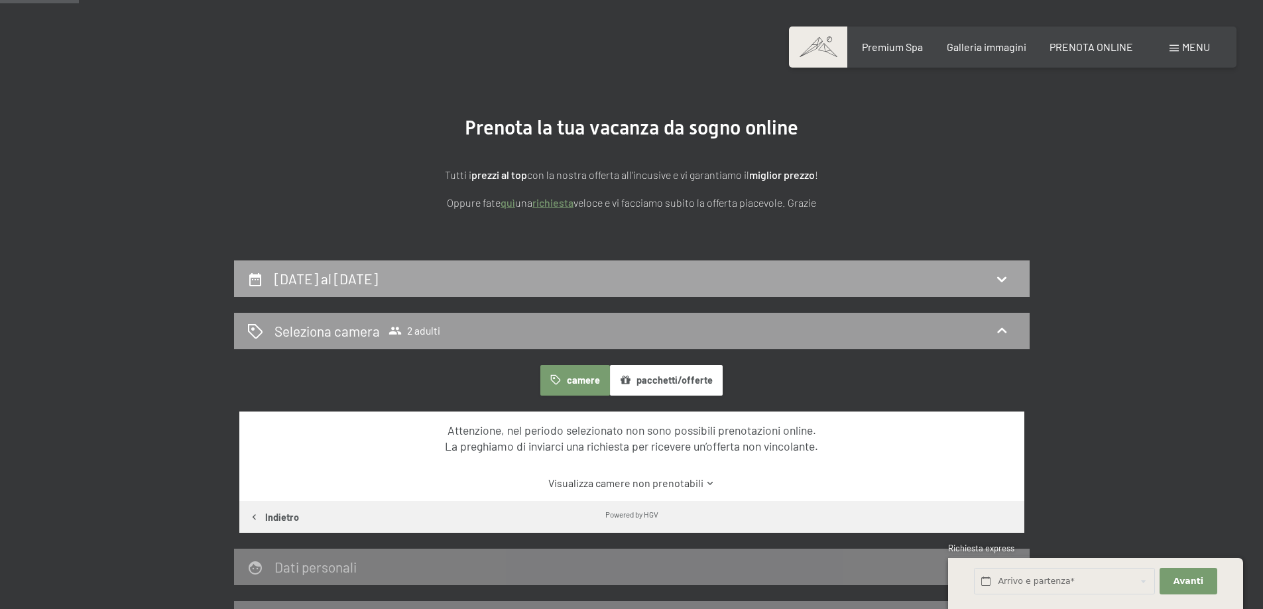
click at [378, 276] on h2 "16 ottobre al 19 ottobre 2025" at bounding box center [325, 278] width 103 height 17
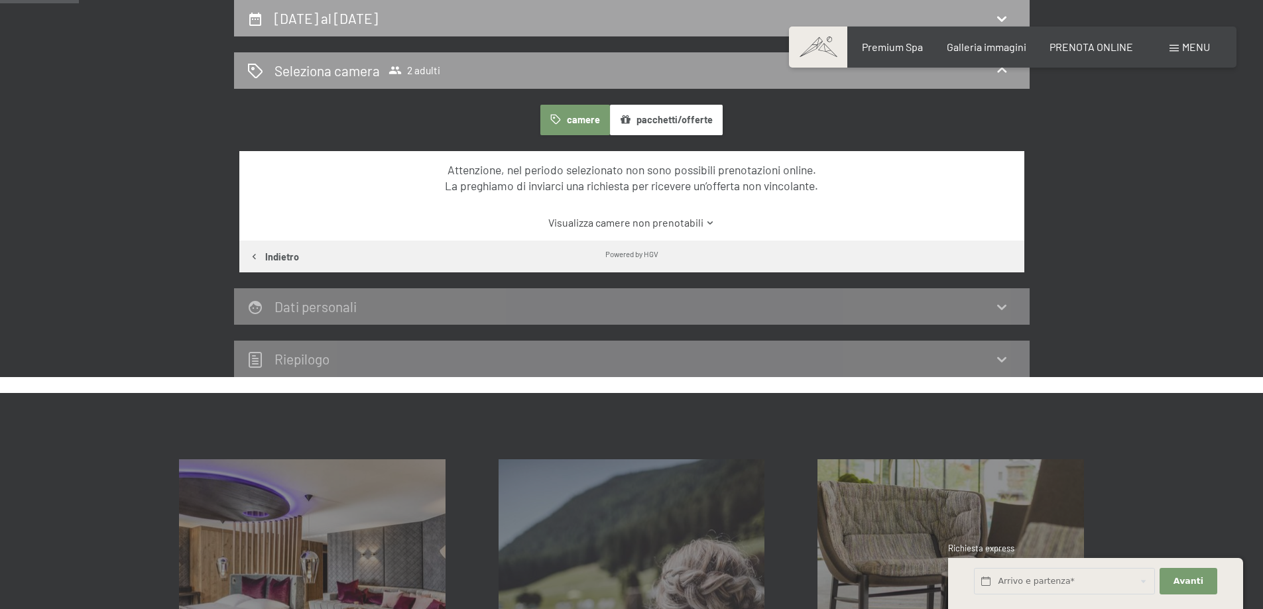
select select "[DATE]"
select select "2025-11-01"
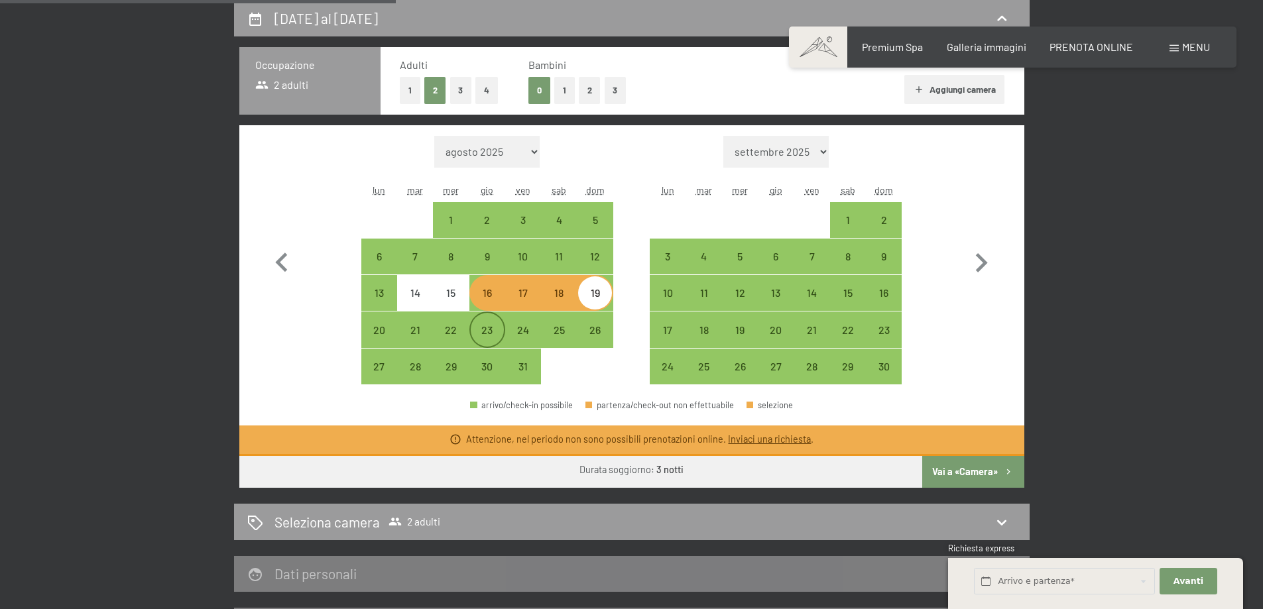
click at [490, 339] on div "23" at bounding box center [487, 341] width 33 height 33
select select "[DATE]"
select select "2025-11-01"
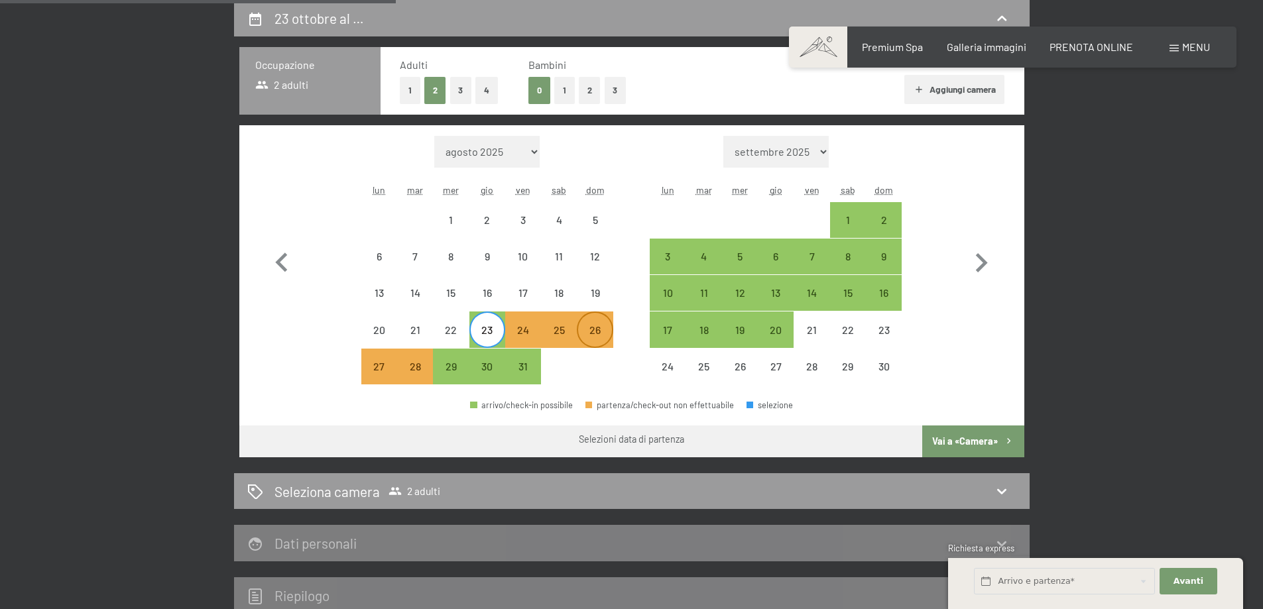
click at [601, 332] on div "26" at bounding box center [594, 341] width 33 height 33
select select "[DATE]"
select select "2025-11-01"
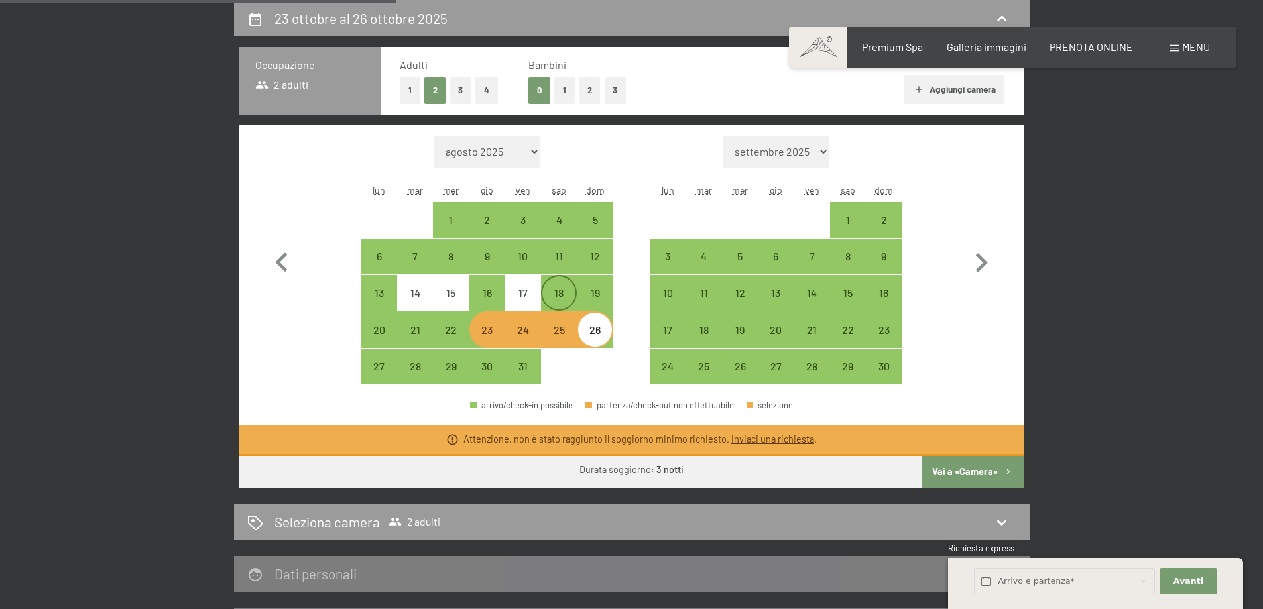
click at [555, 300] on div "18" at bounding box center [558, 304] width 33 height 33
select select "[DATE]"
select select "2025-11-01"
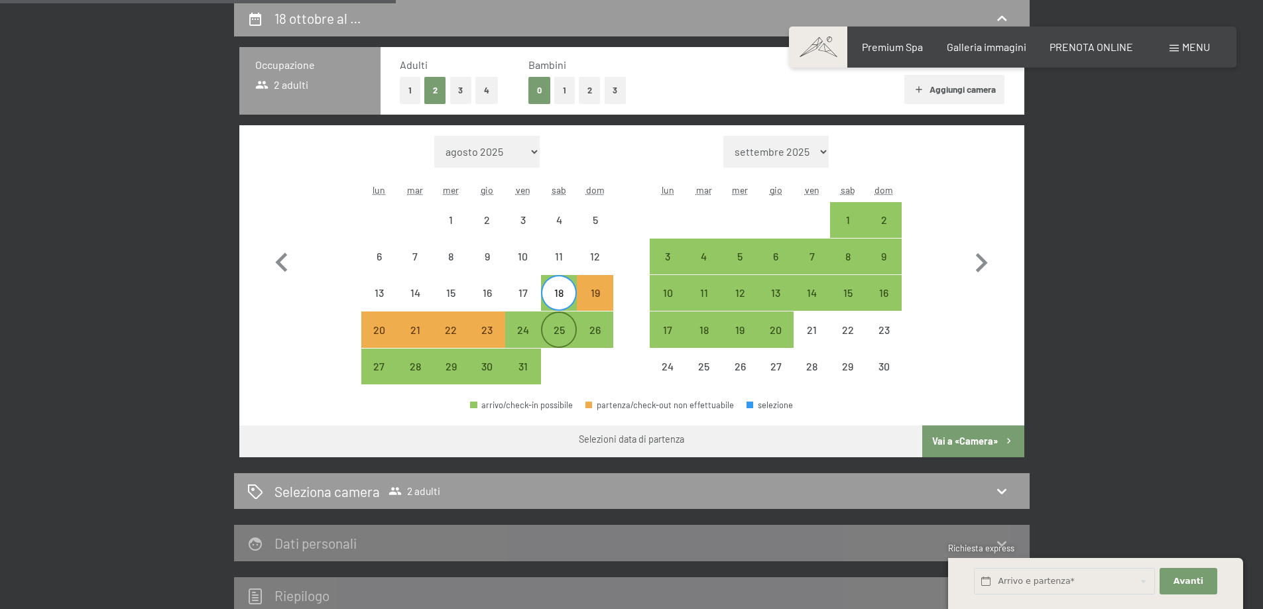
click at [558, 334] on div "25" at bounding box center [558, 341] width 33 height 33
select select "[DATE]"
select select "2025-11-01"
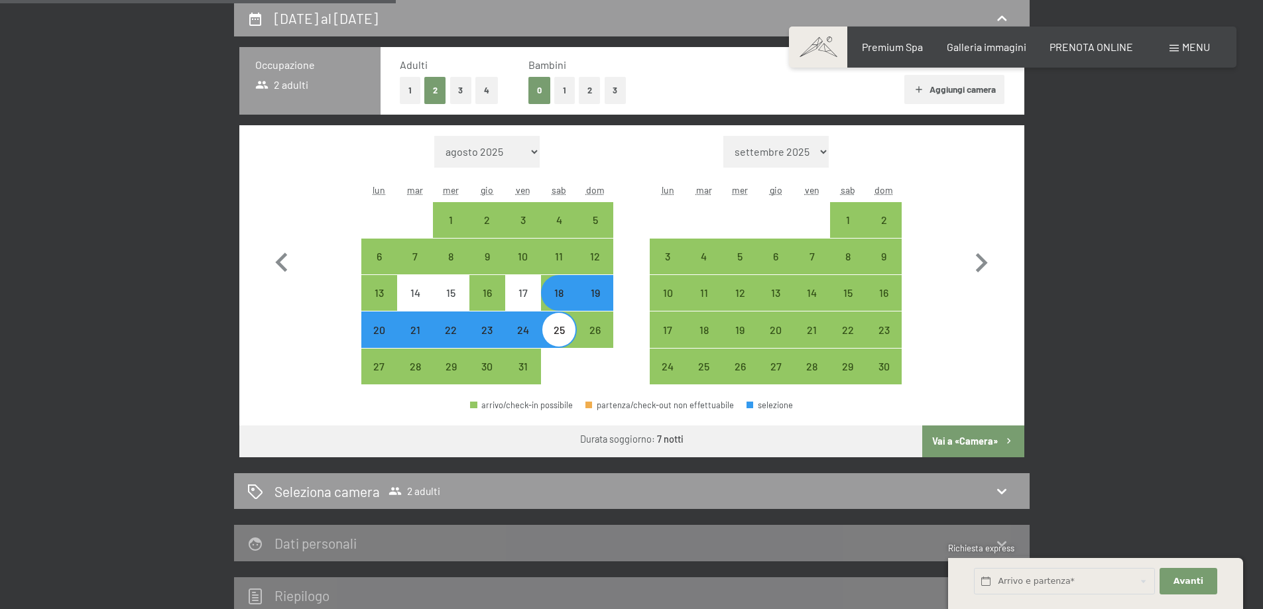
click at [992, 440] on button "Vai a «Camera»" at bounding box center [972, 441] width 101 height 32
select select "[DATE]"
select select "2025-11-01"
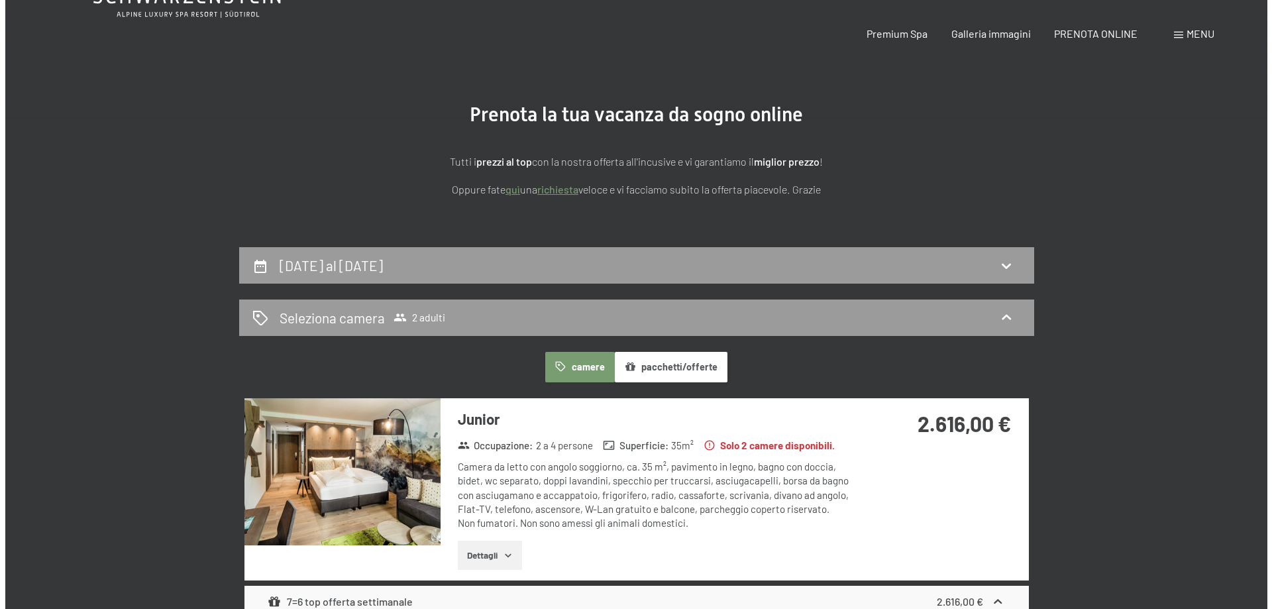
scroll to position [0, 0]
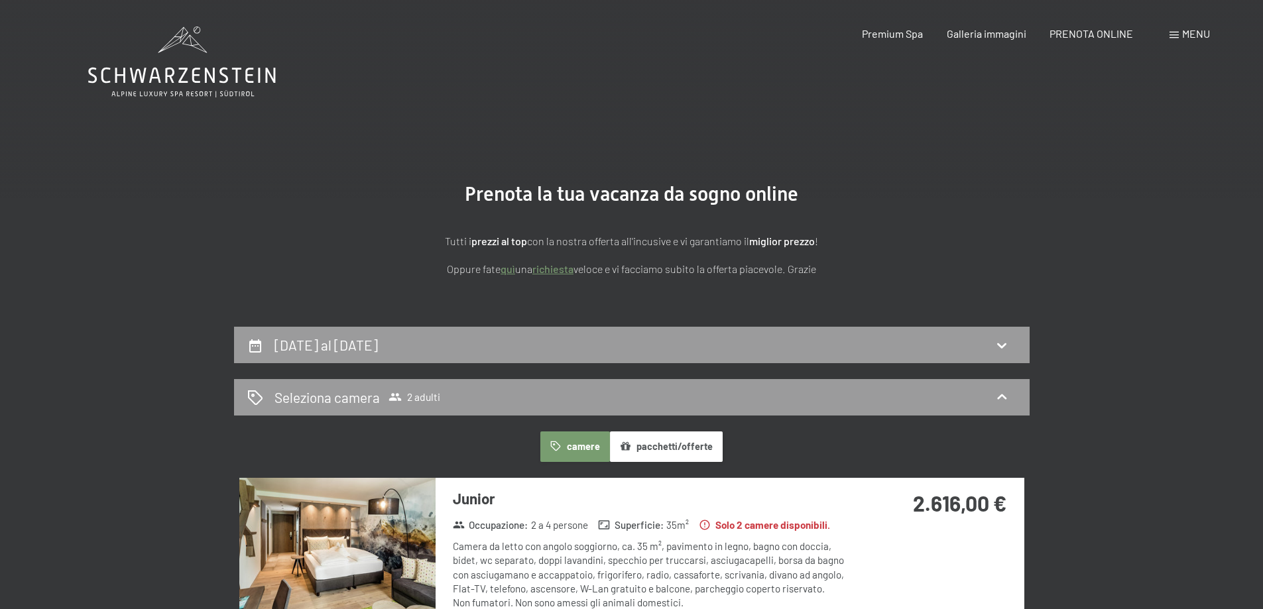
click at [1182, 33] on span "Menu" at bounding box center [1196, 33] width 28 height 13
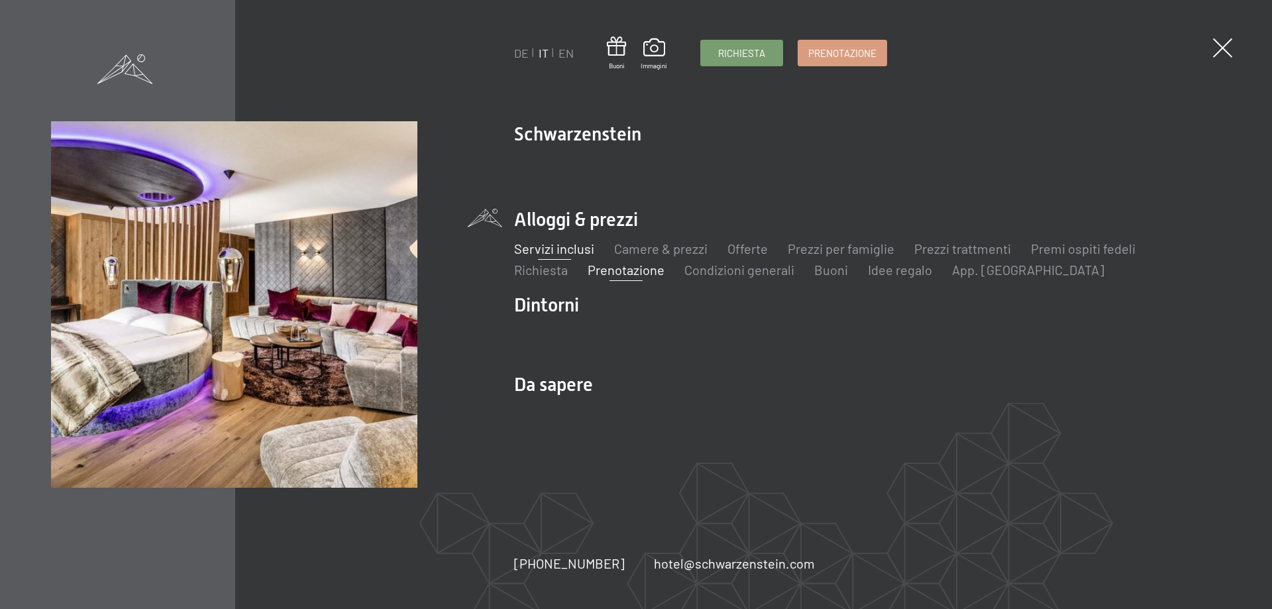
click at [535, 252] on link "Servizi inclusi" at bounding box center [554, 249] width 80 height 16
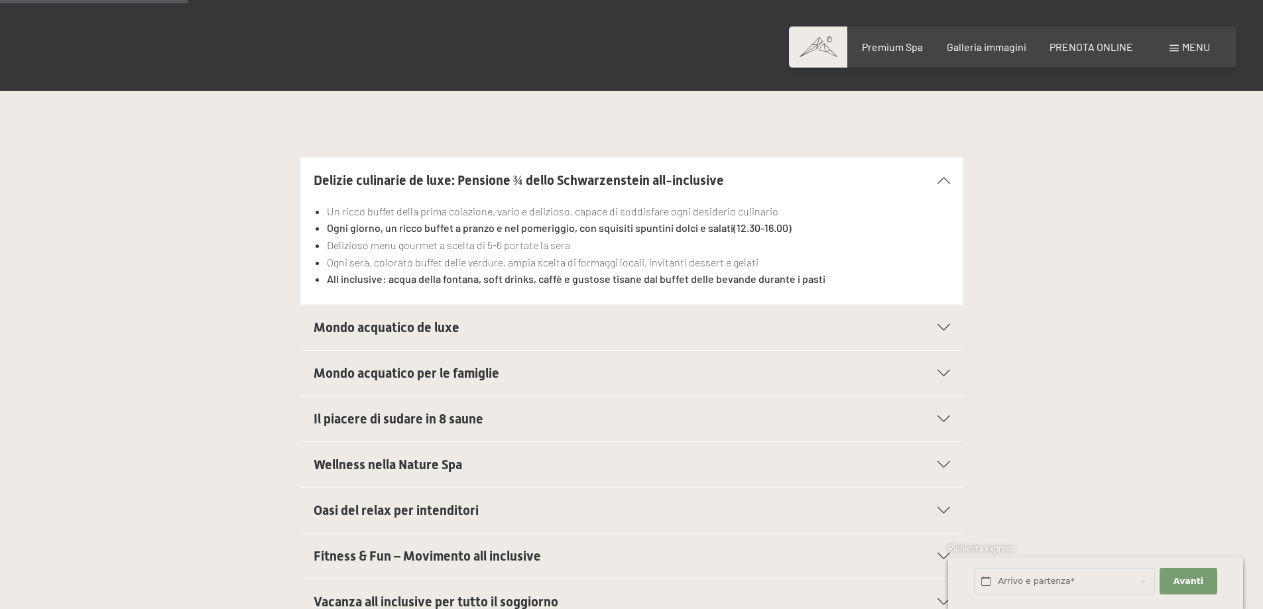
scroll to position [398, 0]
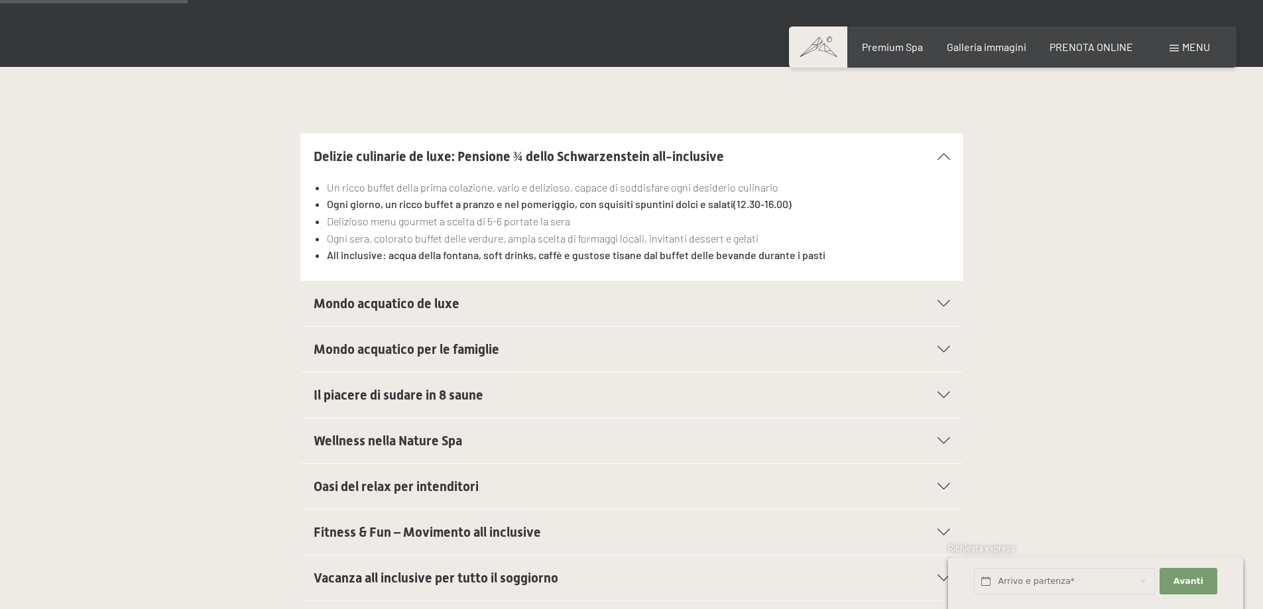
click at [377, 433] on span "Wellness nella Nature Spa" at bounding box center [387, 441] width 148 height 16
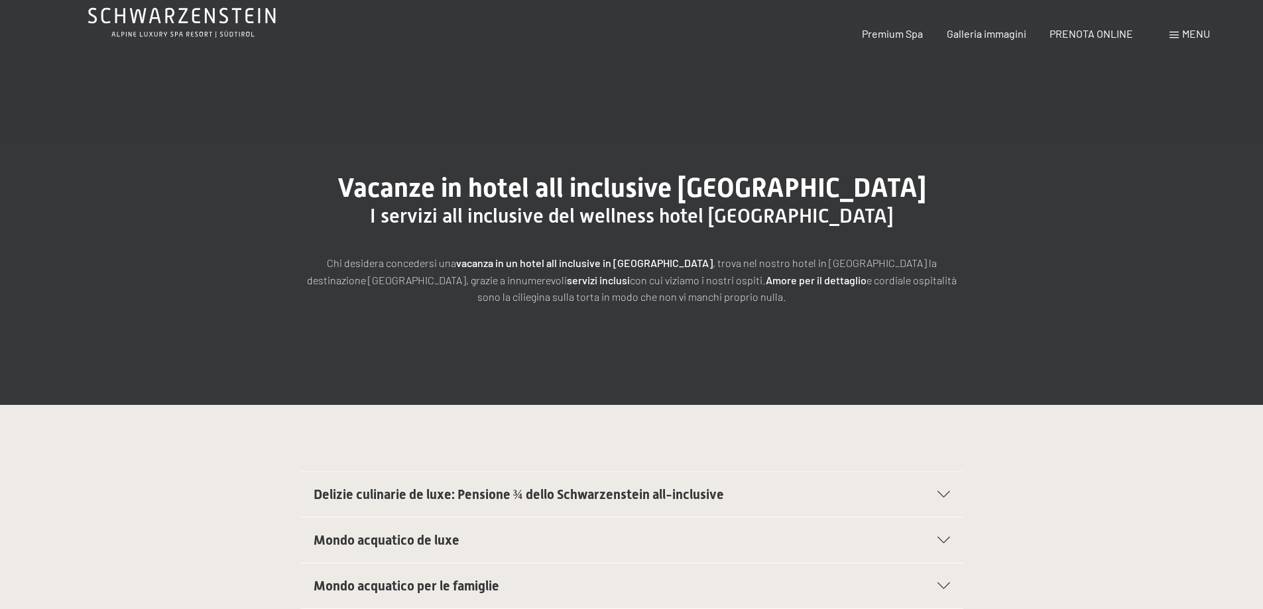
scroll to position [0, 0]
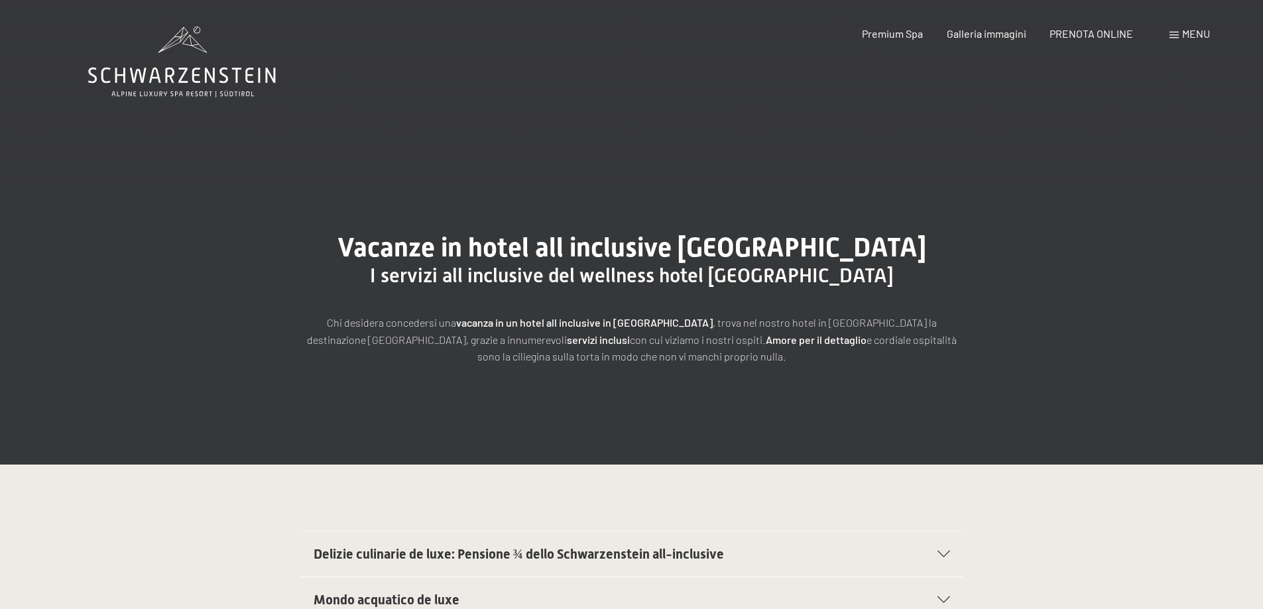
click at [178, 80] on icon at bounding box center [182, 62] width 188 height 71
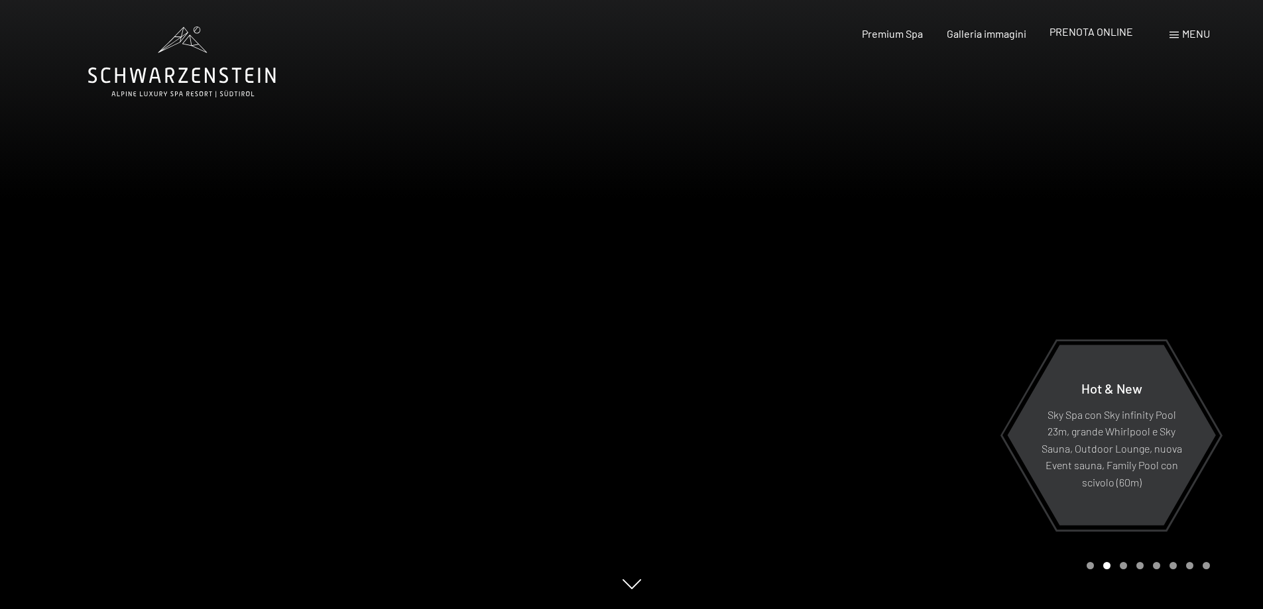
click at [1066, 33] on span "PRENOTA ONLINE" at bounding box center [1091, 31] width 84 height 13
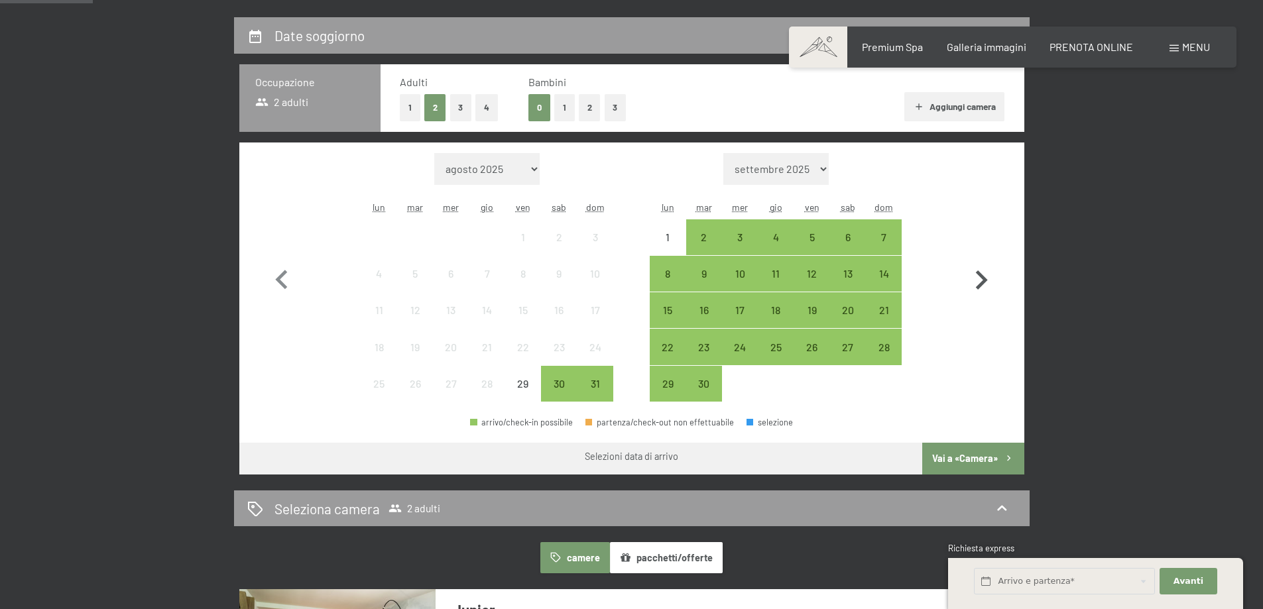
scroll to position [331, 0]
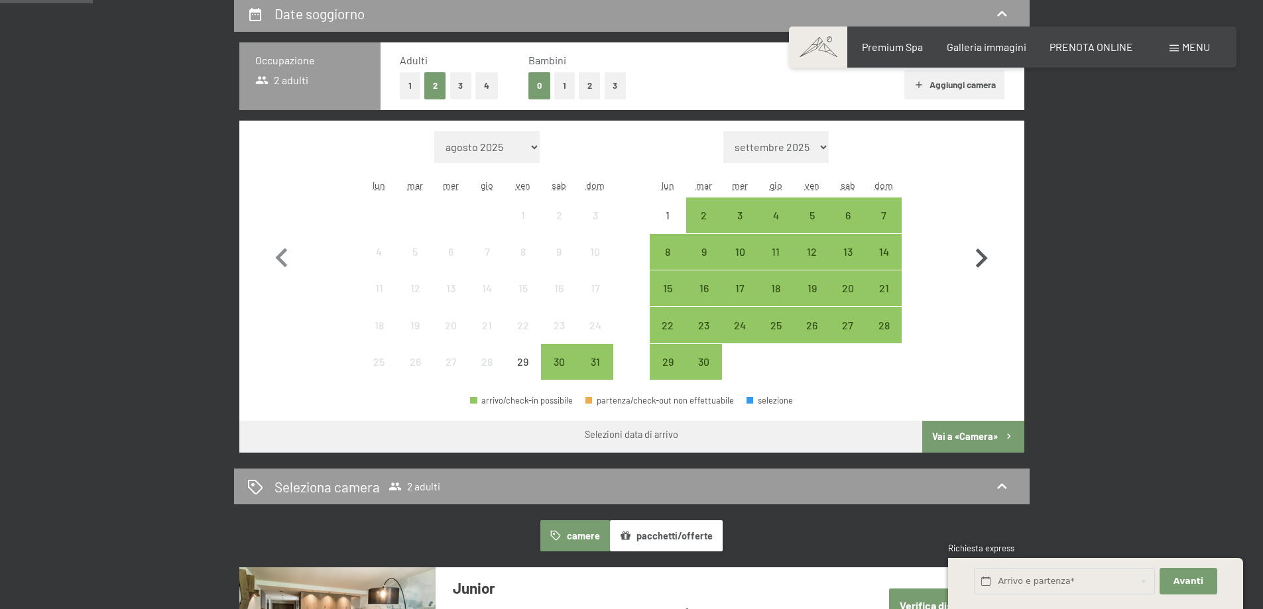
click at [976, 262] on icon "button" at bounding box center [981, 258] width 38 height 38
select select "[DATE]"
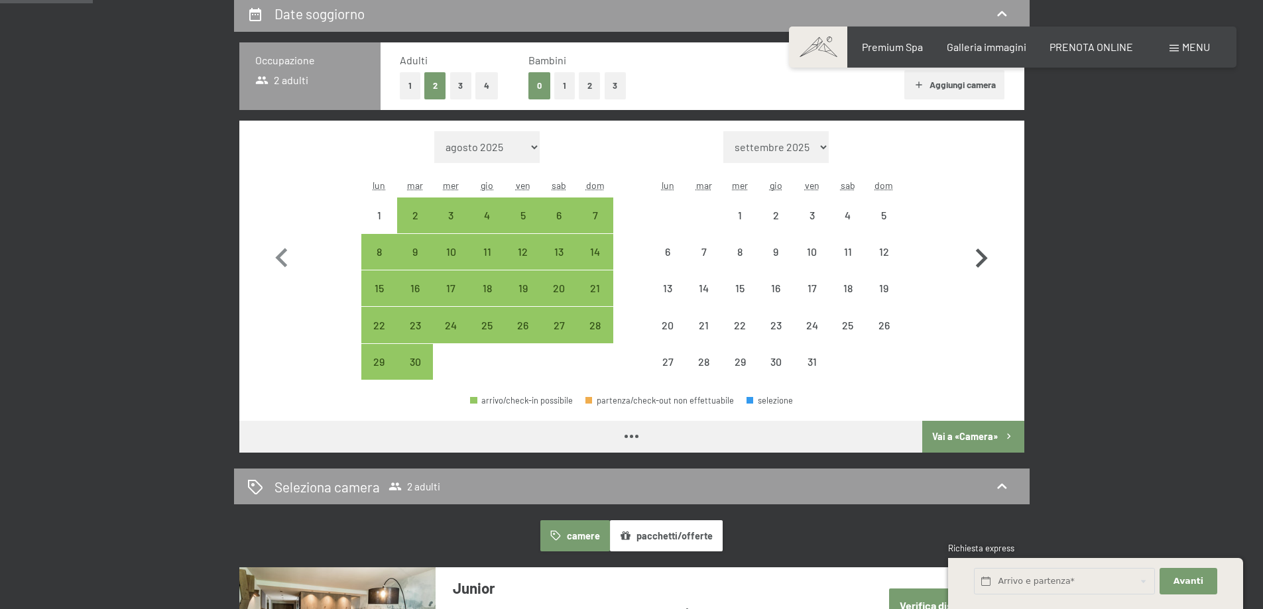
select select "[DATE]"
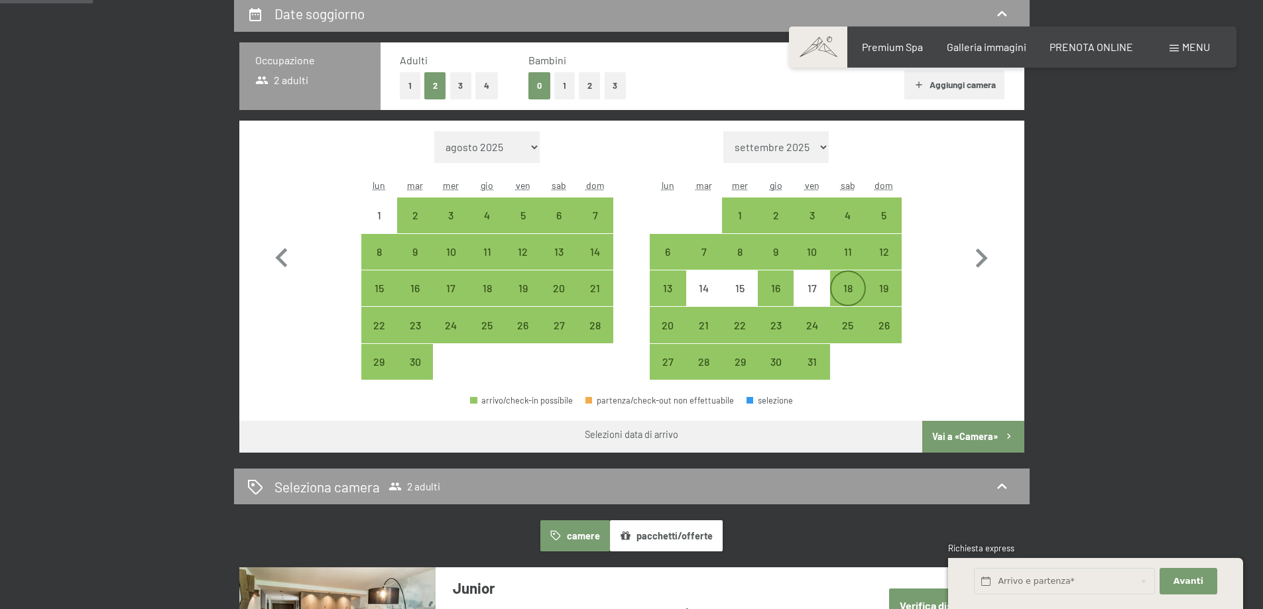
click at [847, 286] on div "18" at bounding box center [847, 299] width 33 height 33
select select "[DATE]"
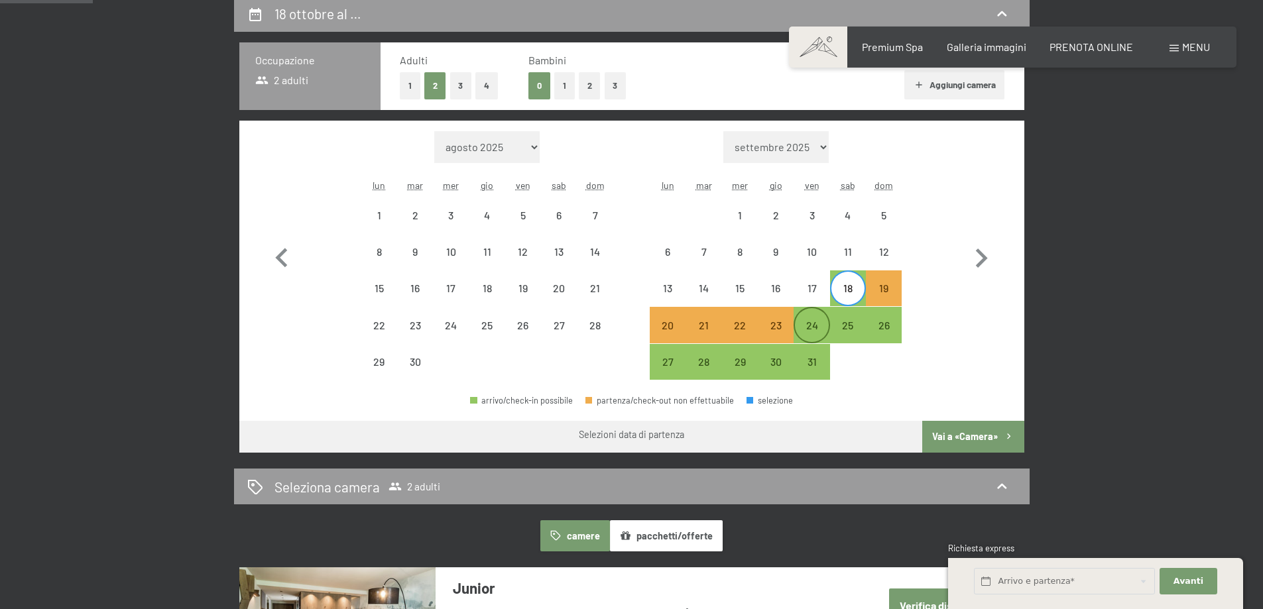
click at [811, 329] on div "24" at bounding box center [811, 336] width 33 height 33
select select "[DATE]"
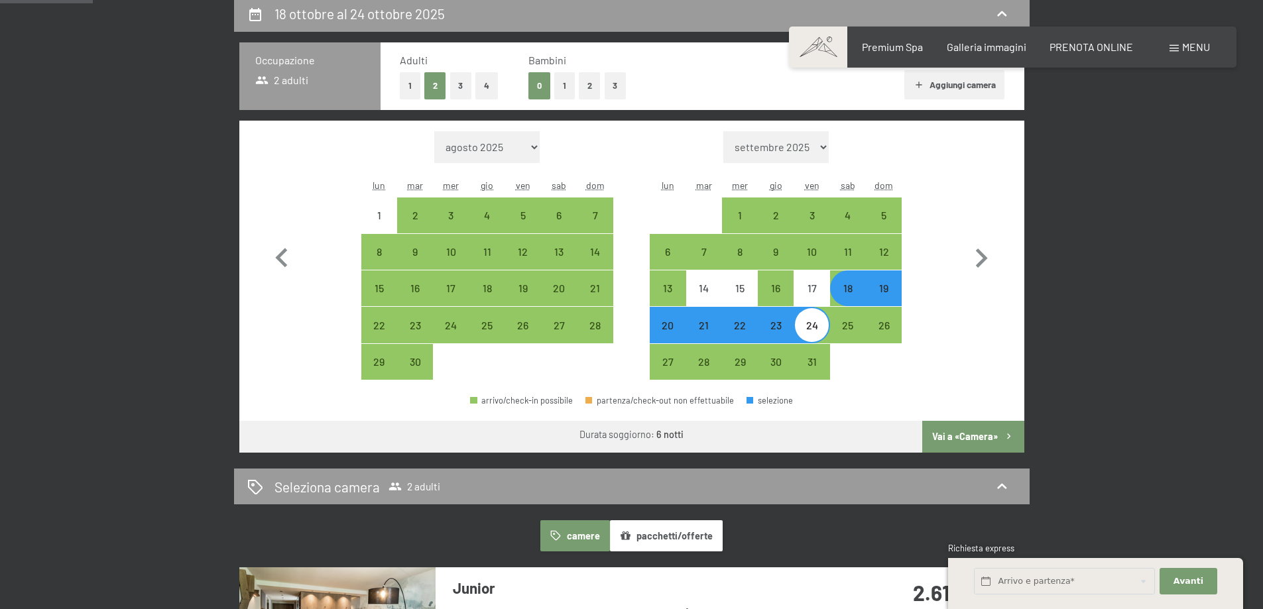
click at [850, 288] on div "18" at bounding box center [847, 299] width 33 height 33
select select "[DATE]"
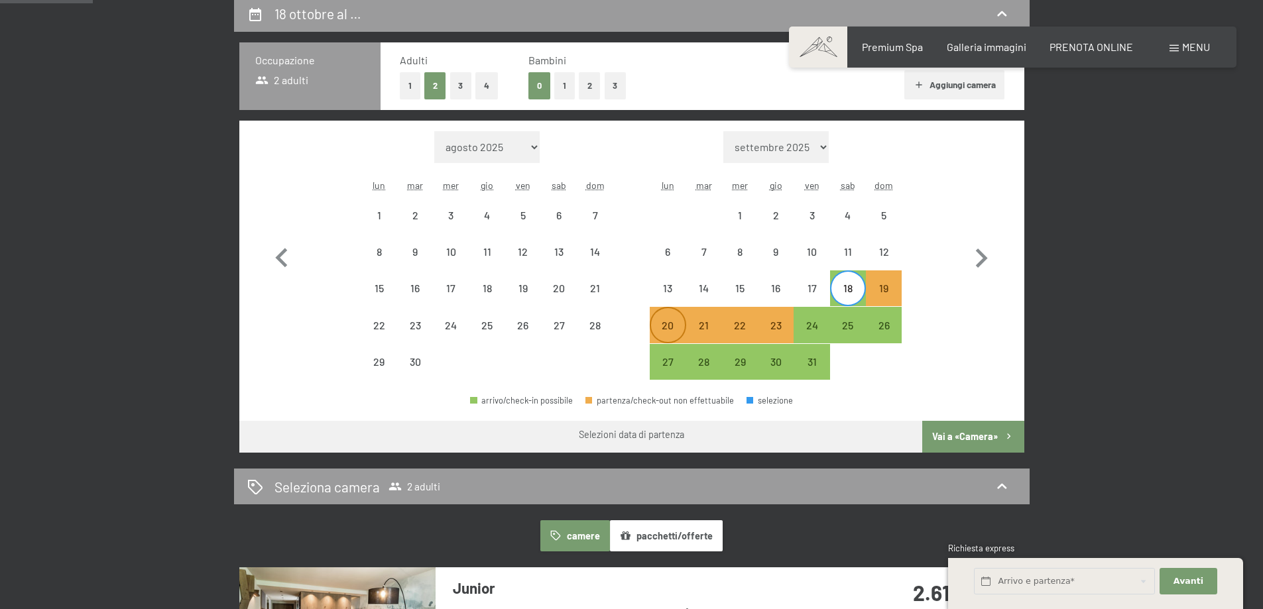
click at [671, 325] on div "20" at bounding box center [667, 336] width 33 height 33
select select "[DATE]"
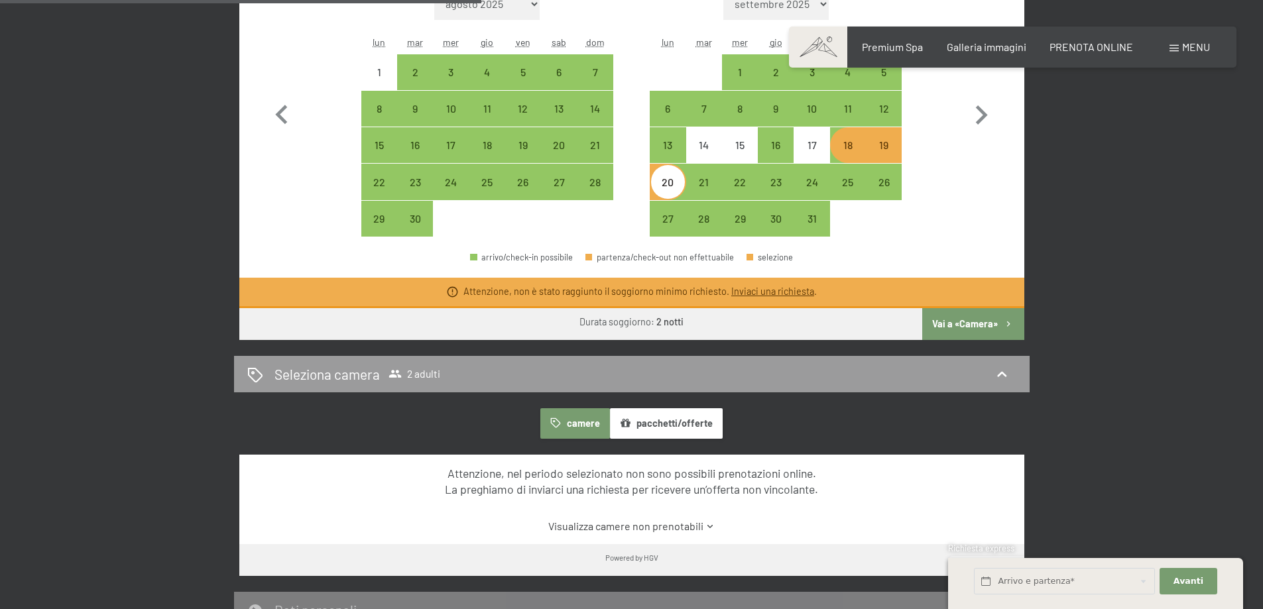
scroll to position [464, 0]
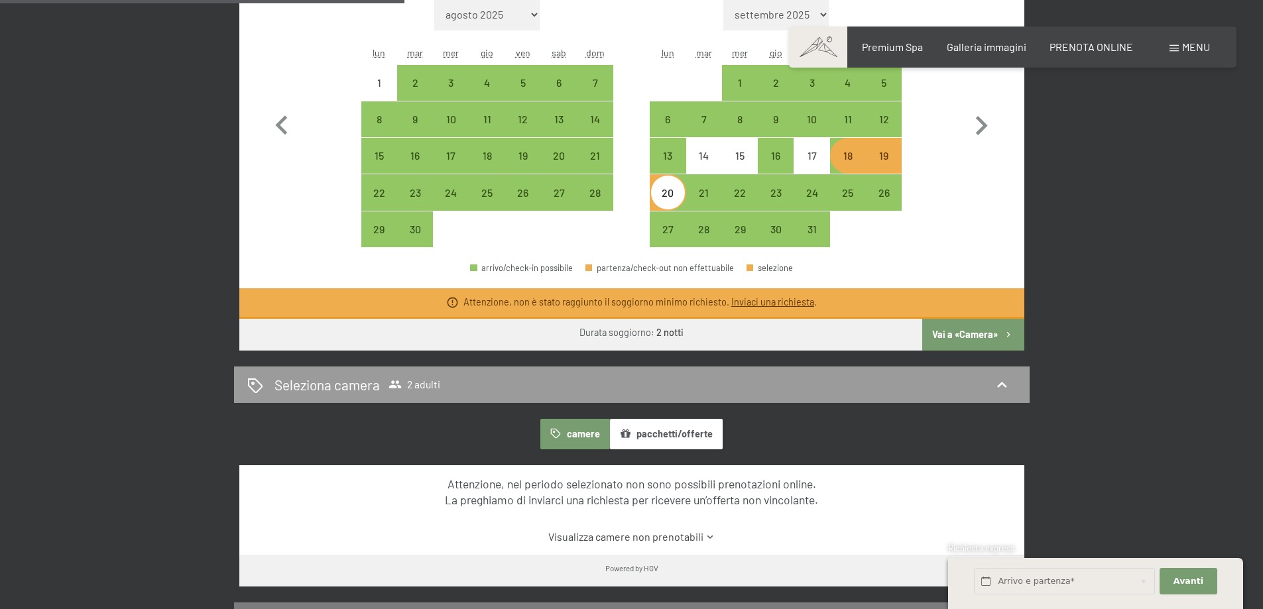
click at [762, 302] on link "Inviaci una richiesta" at bounding box center [772, 301] width 83 height 11
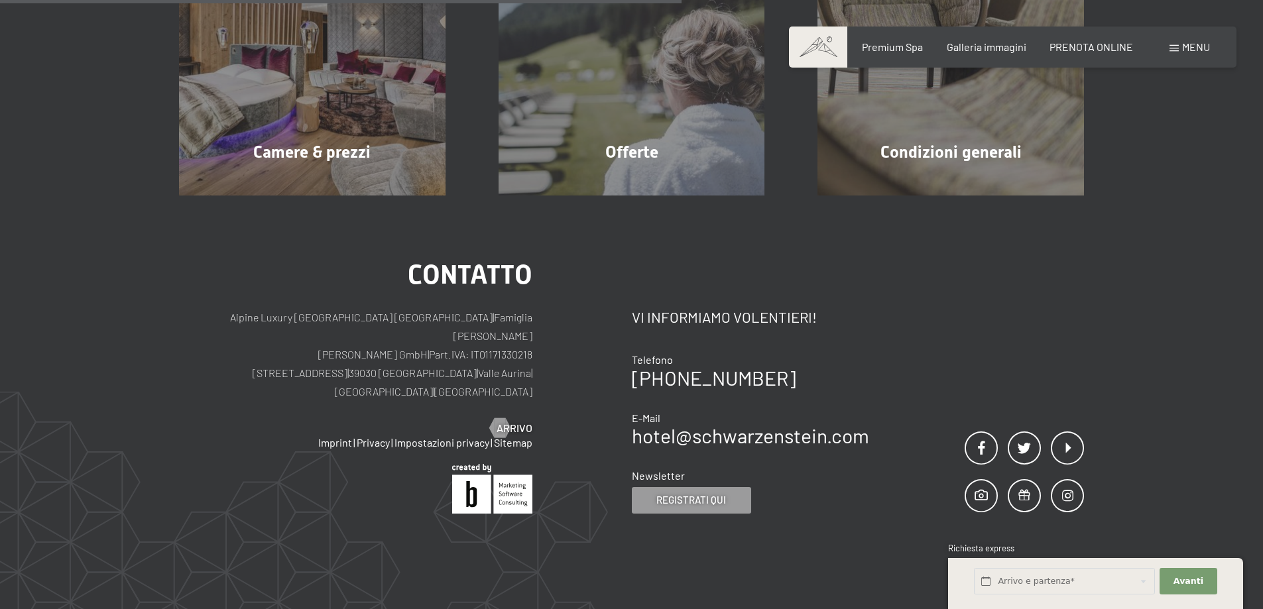
scroll to position [327, 0]
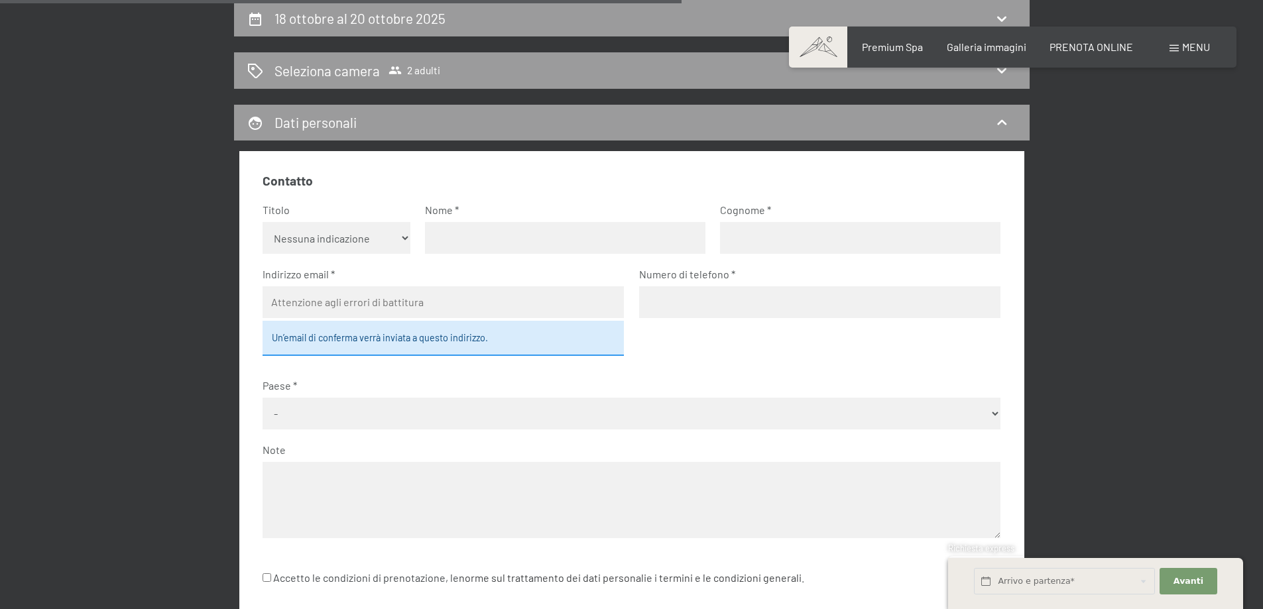
click at [372, 235] on select "Nessuna indicazione Sig.ra Sig." at bounding box center [336, 238] width 148 height 32
select select "f"
click at [262, 222] on select "Nessuna indicazione Sig.ra Sig." at bounding box center [336, 238] width 148 height 32
click at [484, 249] on input "text" at bounding box center [565, 238] width 280 height 32
type input "ELISA"
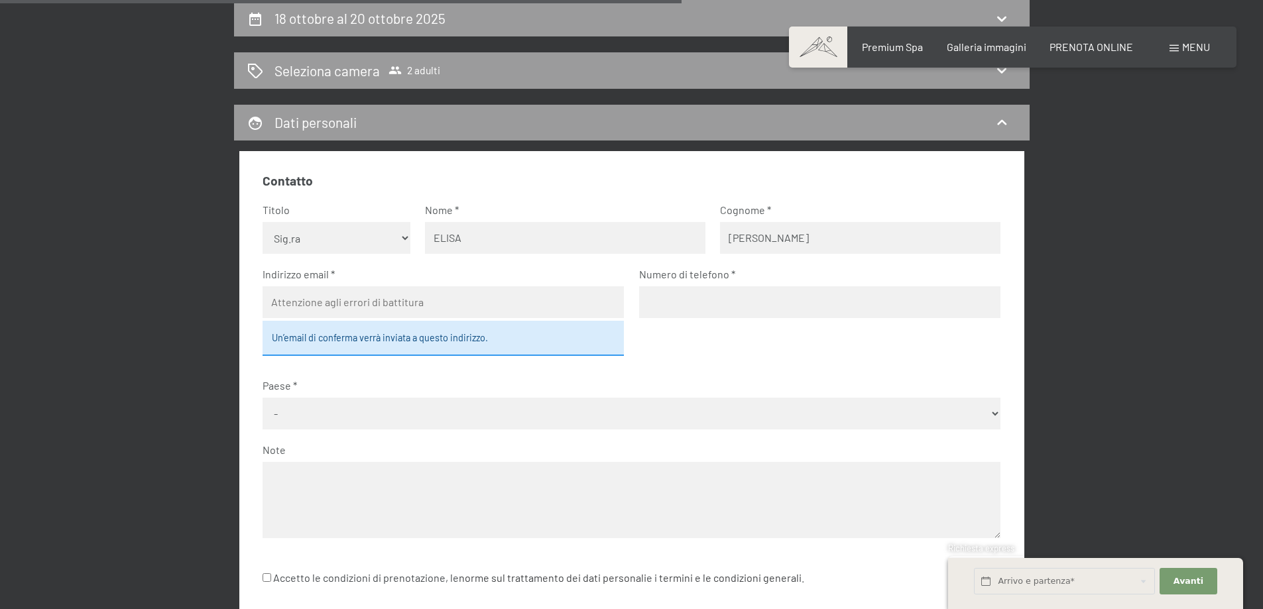
type input "[PERSON_NAME]"
type input "[EMAIL_ADDRESS][DOMAIN_NAME]"
select select "ITA"
click at [685, 306] on input "tel" at bounding box center [819, 302] width 361 height 32
type input "0546623392"
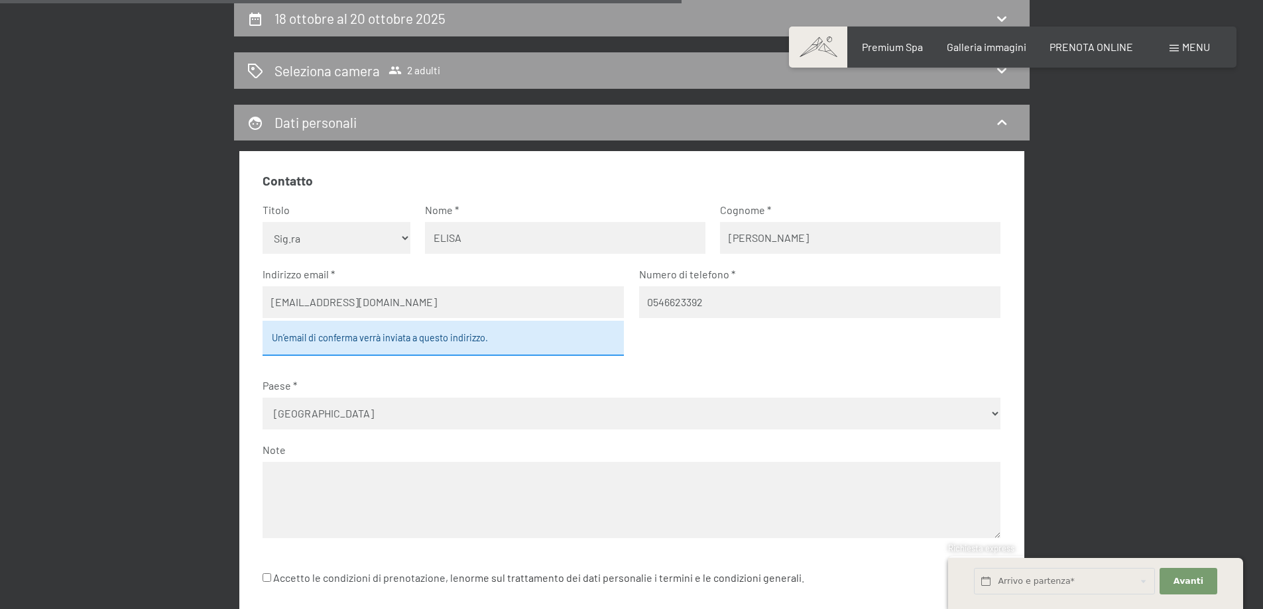
click at [695, 341] on fieldset "Contatto Titolo Nessuna indicazione Sig.ra Sig. Nome ELISA Cognome [PERSON_NAME…" at bounding box center [631, 363] width 738 height 382
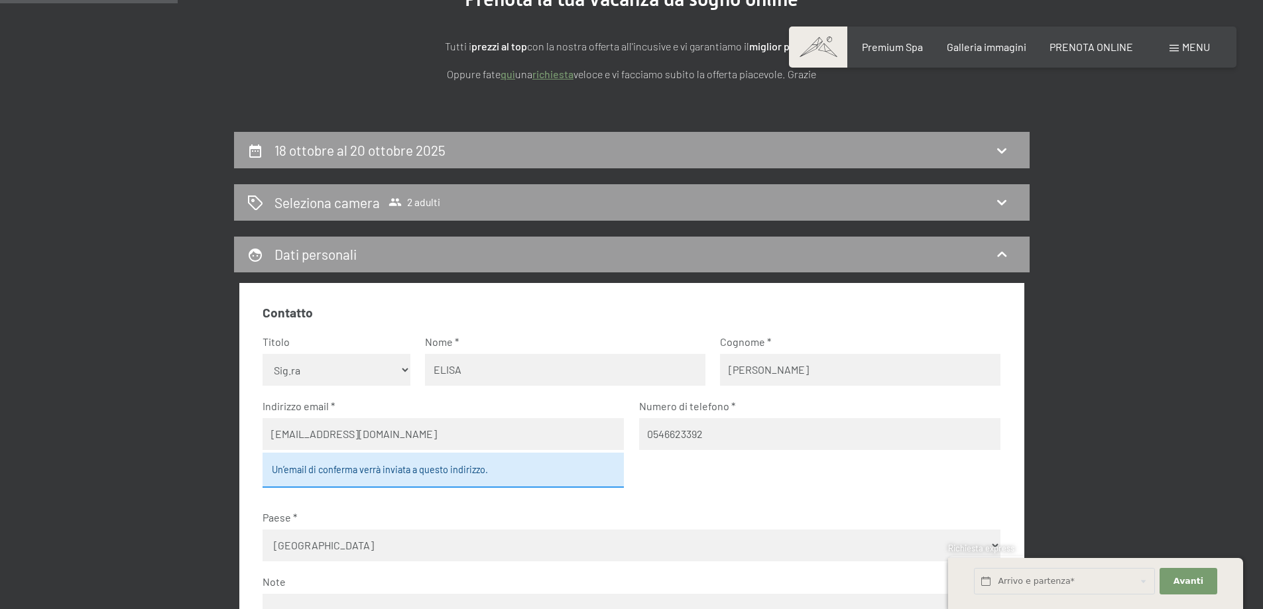
scroll to position [194, 0]
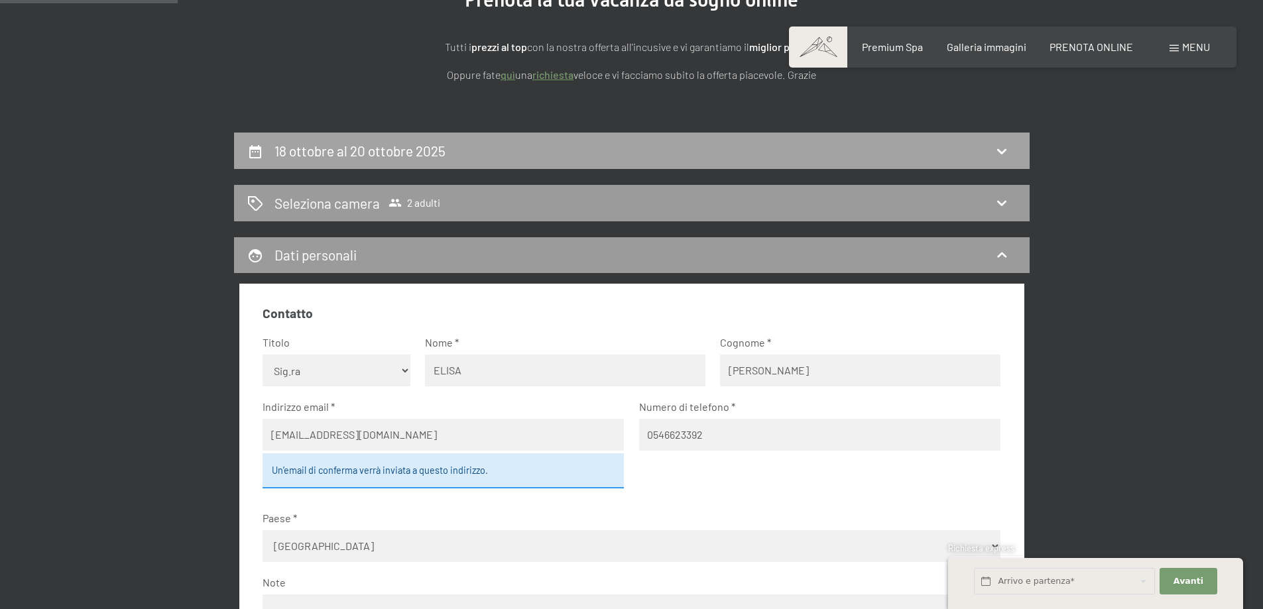
click at [334, 149] on h2 "18 ottobre al 20 ottobre 2025" at bounding box center [359, 150] width 171 height 17
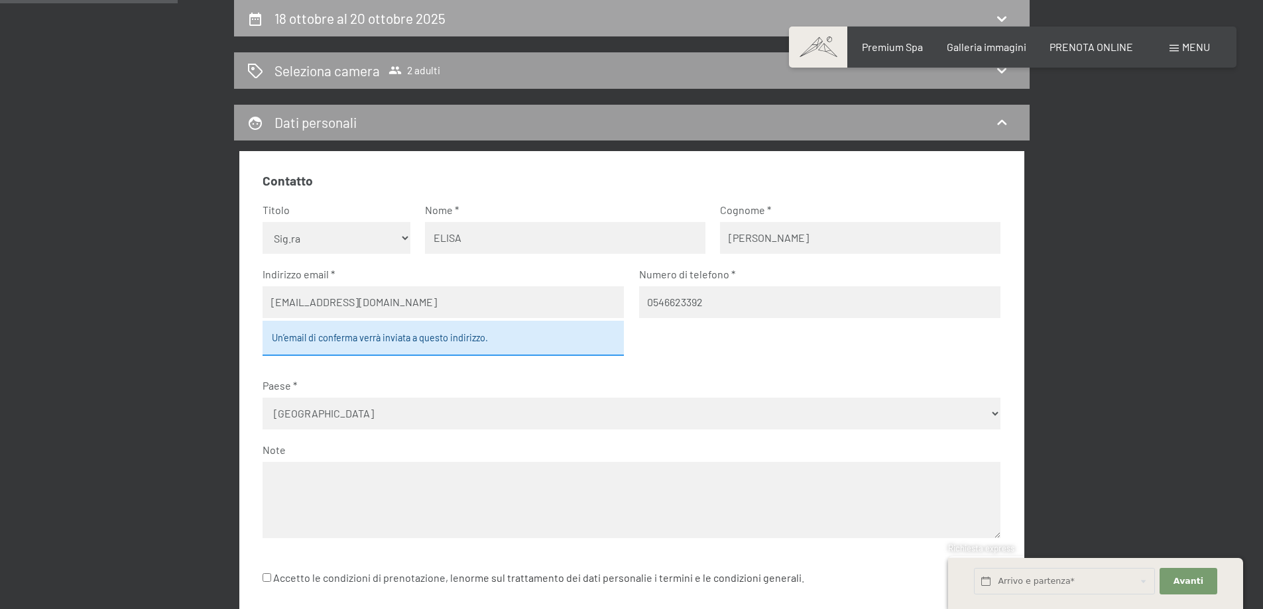
select select "[DATE]"
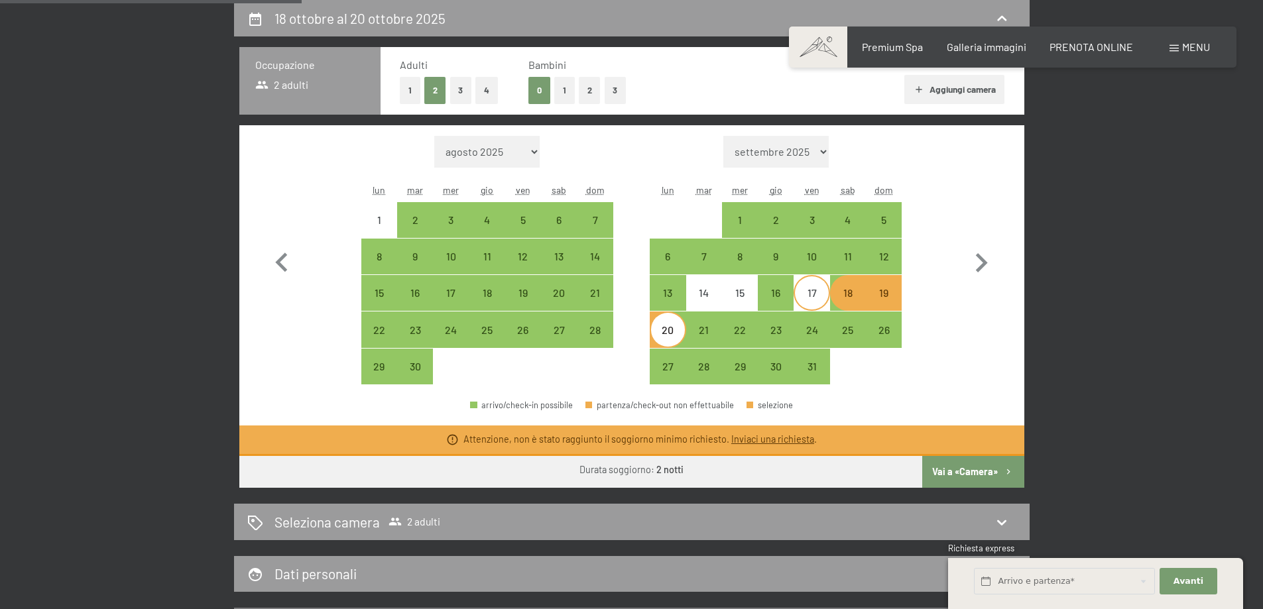
click at [815, 298] on div "17" at bounding box center [811, 304] width 33 height 33
select select "[DATE]"
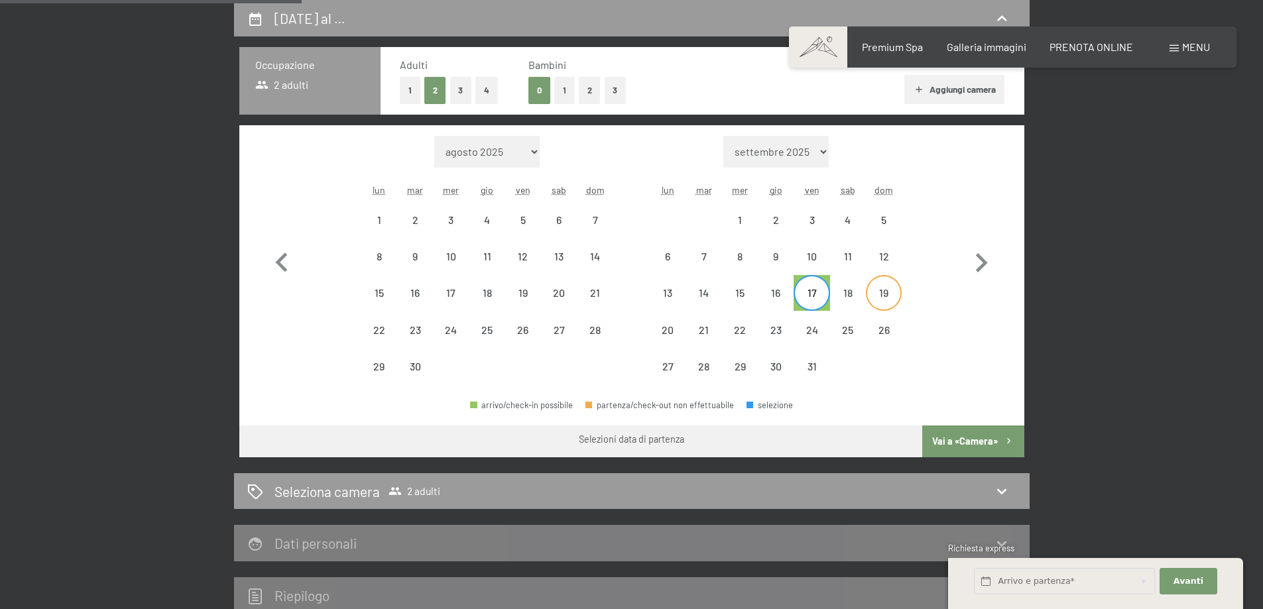
click at [877, 308] on div "19" at bounding box center [883, 304] width 33 height 33
select select "[DATE]"
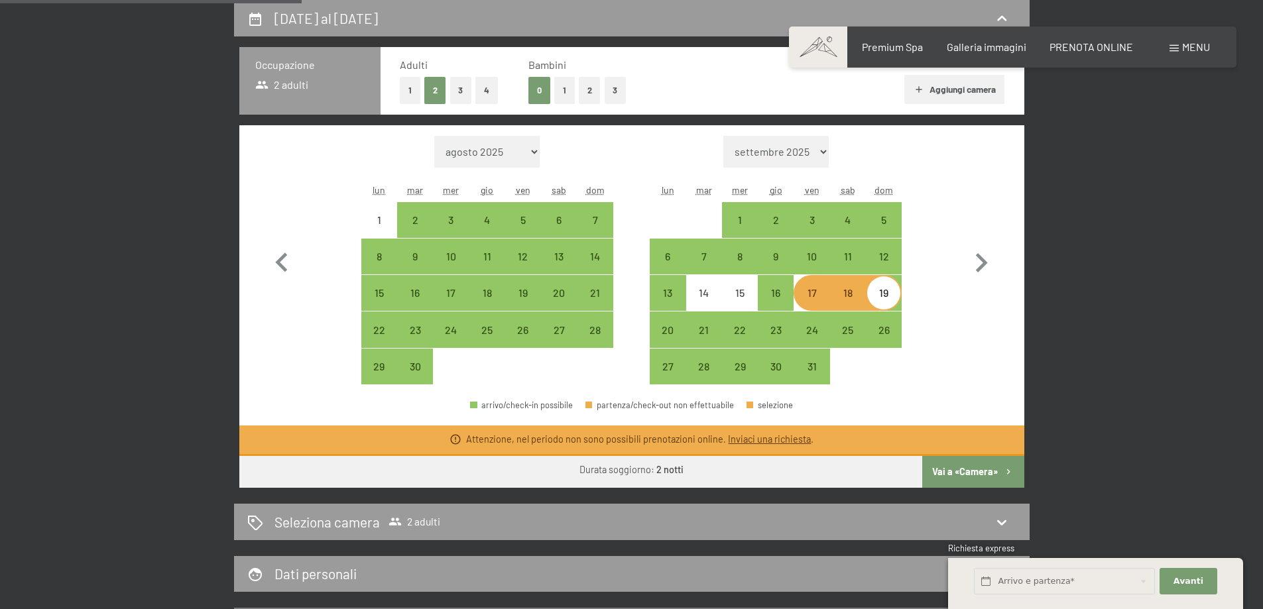
click at [742, 436] on link "Inviaci una richiesta" at bounding box center [769, 438] width 83 height 11
select select "[DATE]"
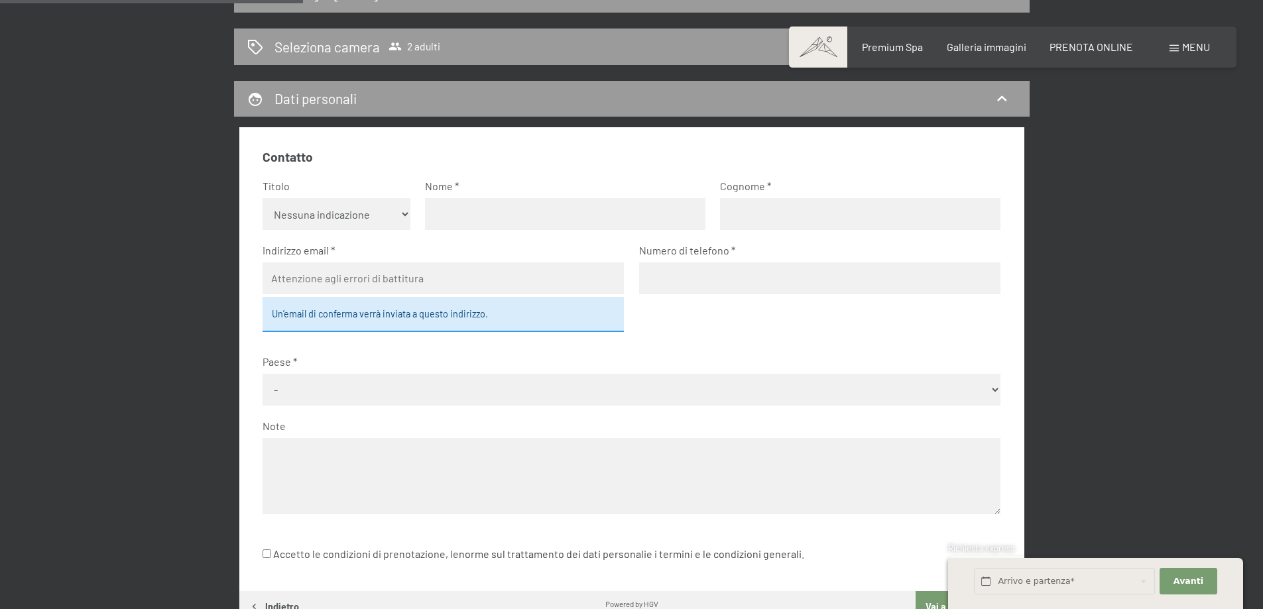
scroll to position [393, 0]
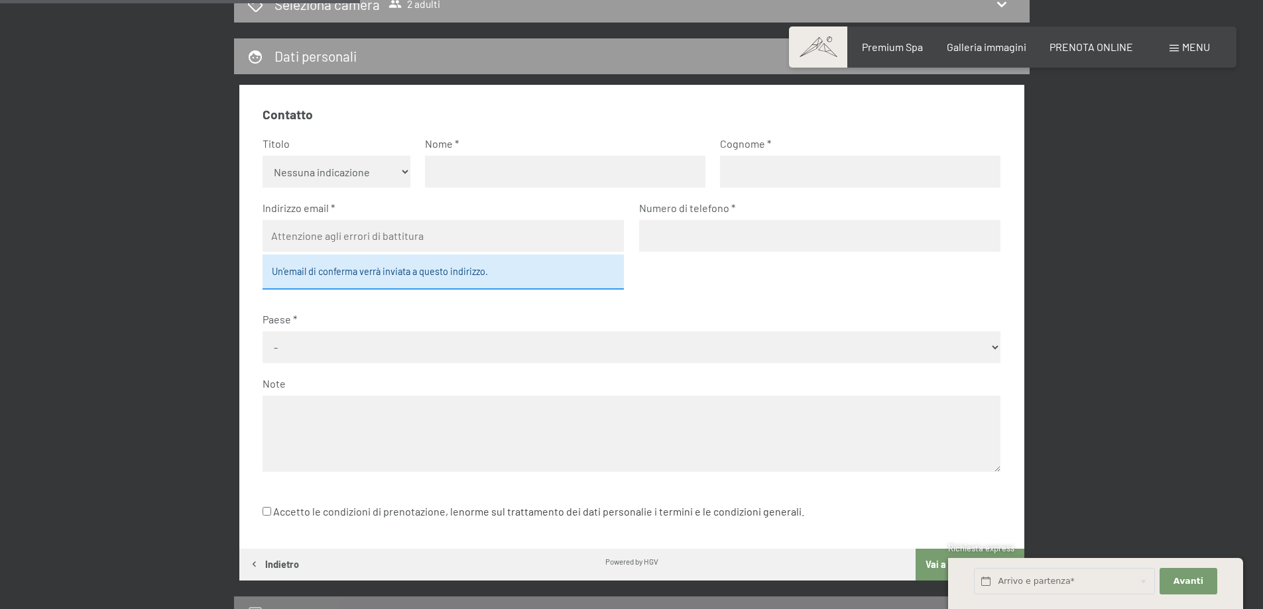
click at [341, 176] on select "Nessuna indicazione Sig.ra Sig." at bounding box center [336, 172] width 148 height 32
select select "f"
click at [262, 156] on select "Nessuna indicazione Sig.ra Sig." at bounding box center [336, 172] width 148 height 32
click at [466, 171] on input "text" at bounding box center [565, 172] width 280 height 32
type input "[PERSON_NAME]"
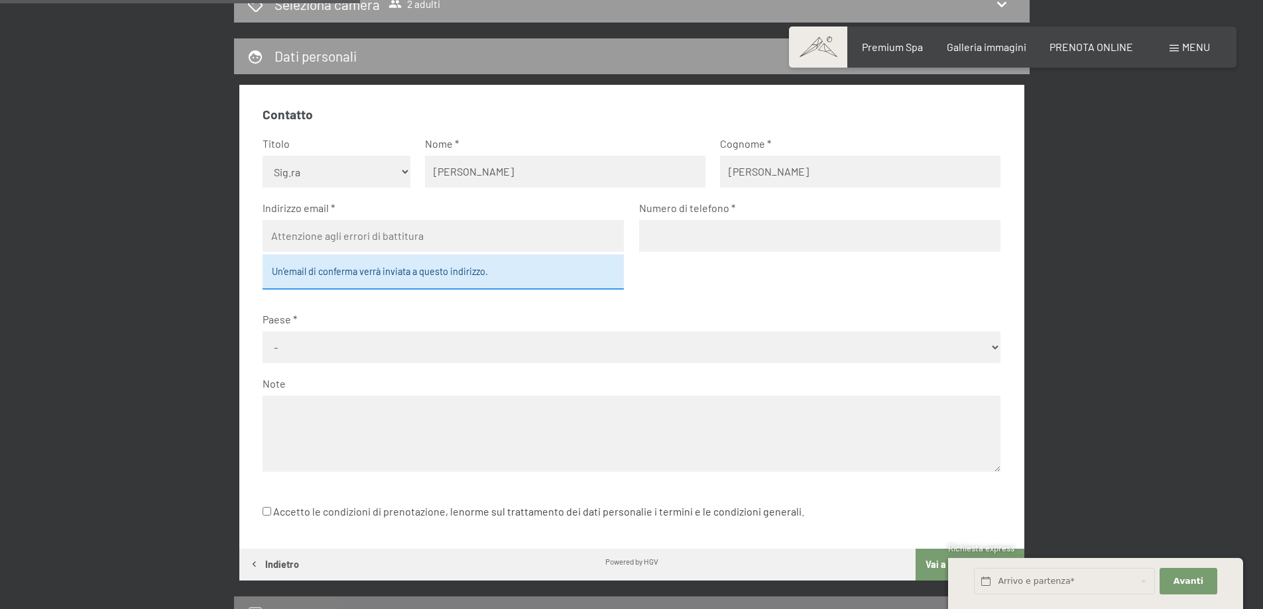
type input "[PERSON_NAME]"
type input "[EMAIL_ADDRESS][DOMAIN_NAME]"
select select "ITA"
click at [749, 229] on input "tel" at bounding box center [819, 236] width 361 height 32
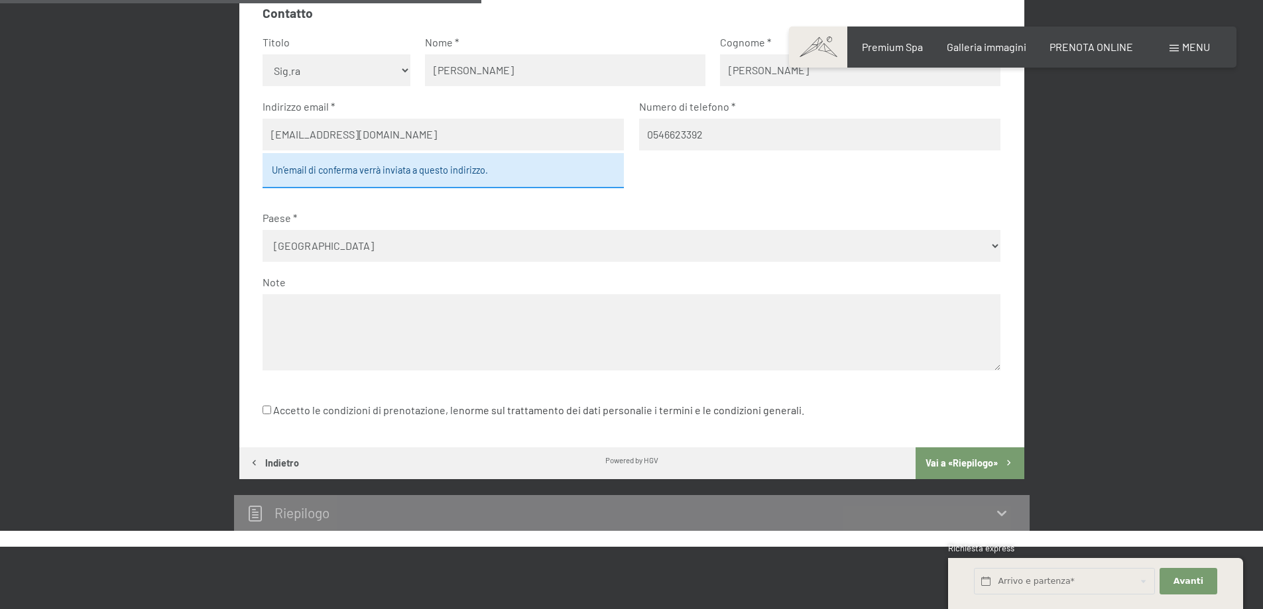
scroll to position [526, 0]
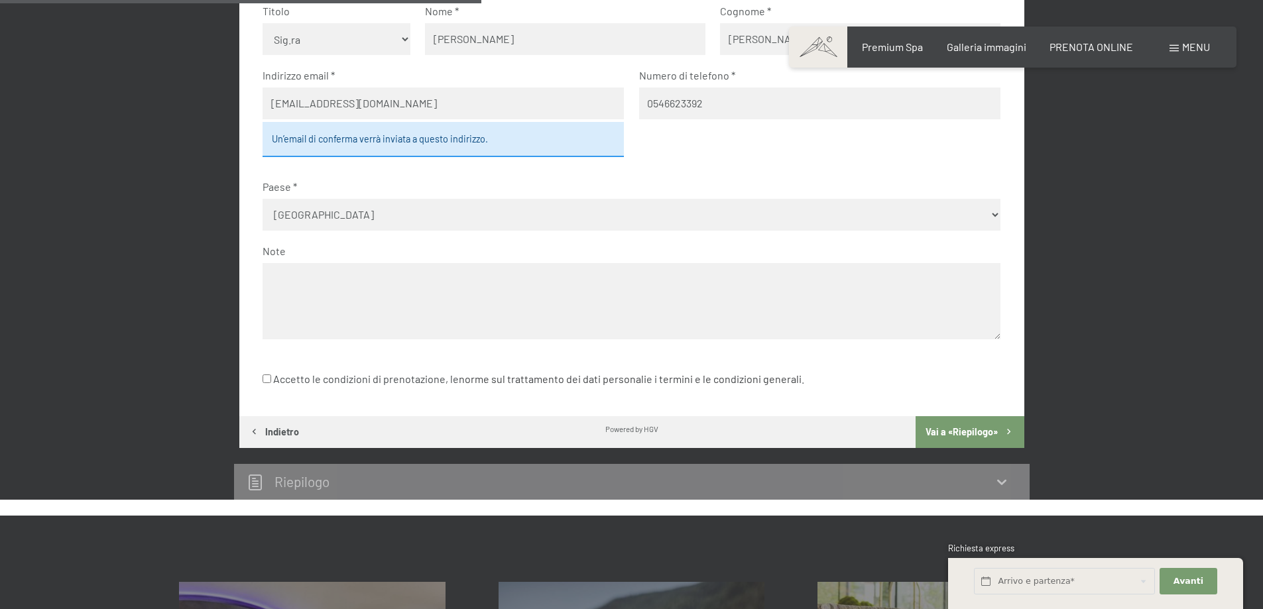
type input "0546623392"
click at [294, 286] on textarea at bounding box center [631, 301] width 738 height 76
drag, startPoint x: 690, startPoint y: 309, endPoint x: 762, endPoint y: 255, distance: 90.0
click at [691, 305] on textarea "buongiorno da [PERSON_NAME] agenzia viaggi Faventia Tourist due mie clienti vor…" at bounding box center [631, 301] width 738 height 76
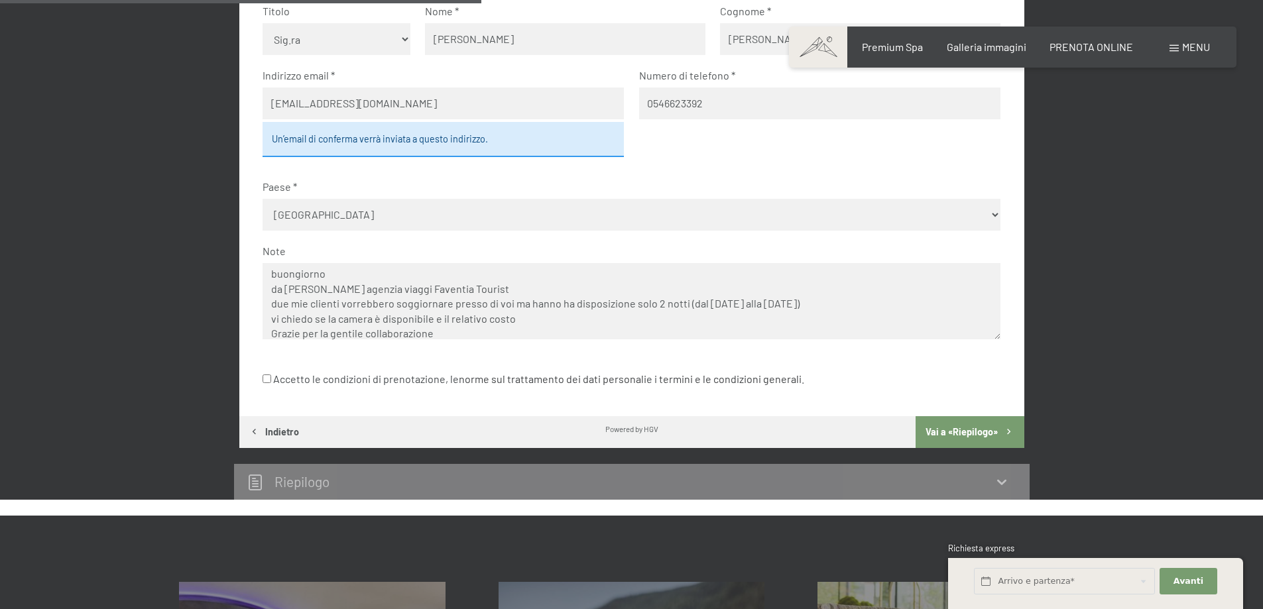
scroll to position [20, 0]
type textarea "buongiorno da [PERSON_NAME] agenzia viaggi Faventia Tourist due mie clienti vor…"
click at [269, 372] on label "Accetto le condizioni di prenotazione, le norme sul trattamento dei dati person…" at bounding box center [532, 378] width 541 height 25
click at [269, 374] on input "Accetto le condizioni di prenotazione, le norme sul trattamento dei dati person…" at bounding box center [266, 378] width 9 height 9
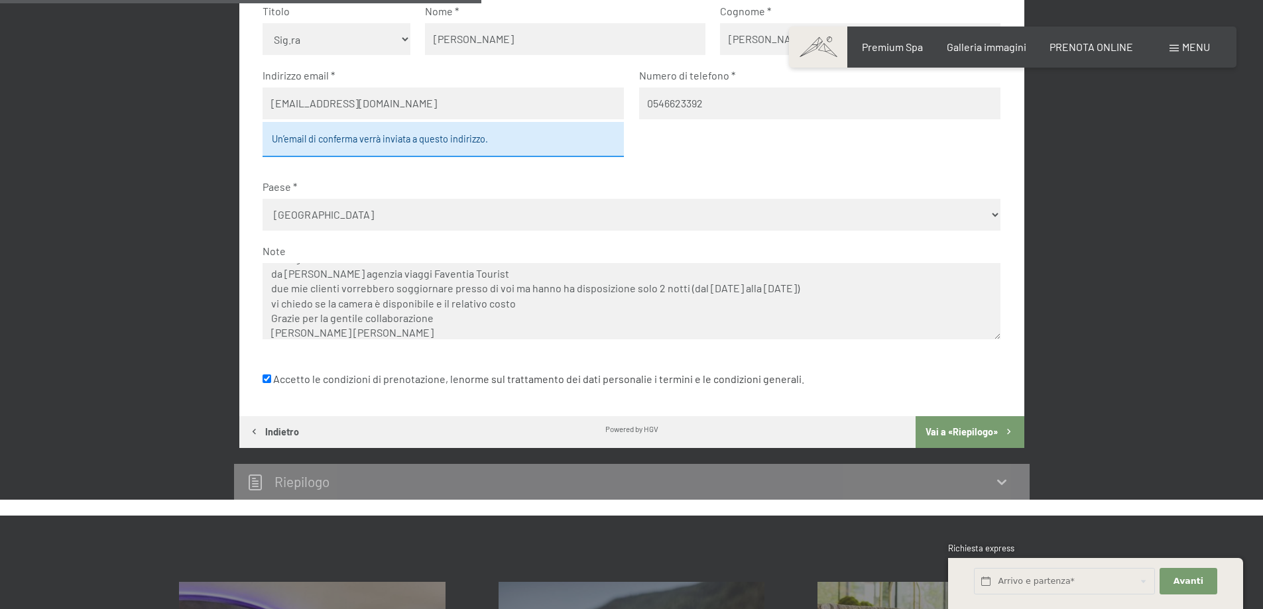
checkbox input "true"
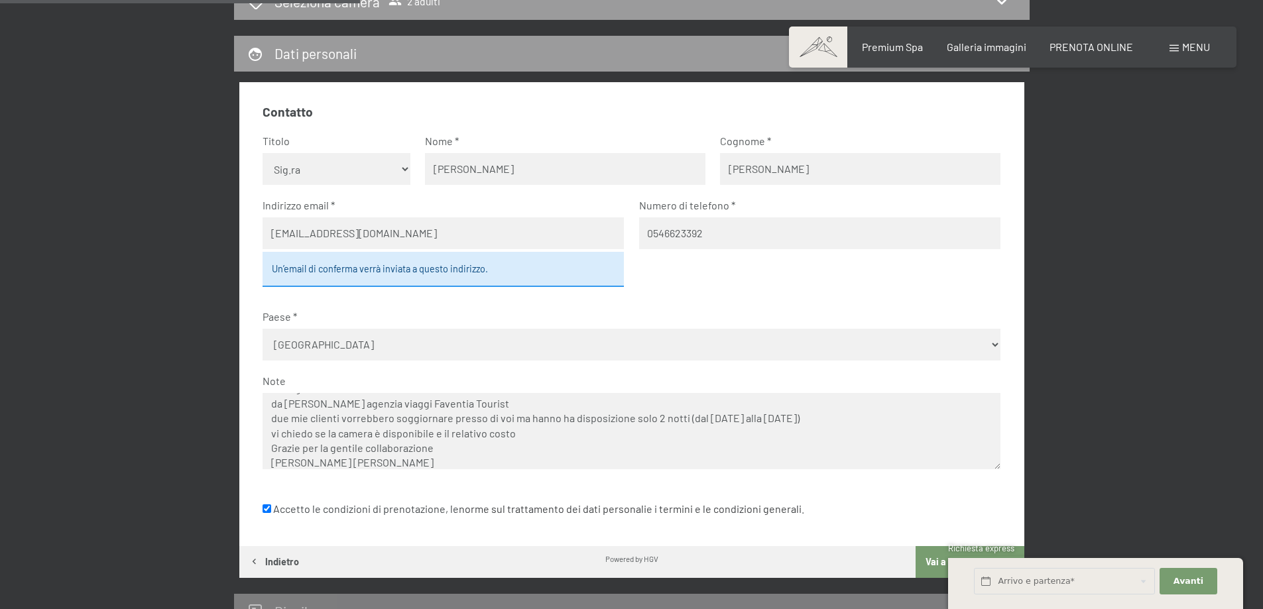
scroll to position [393, 0]
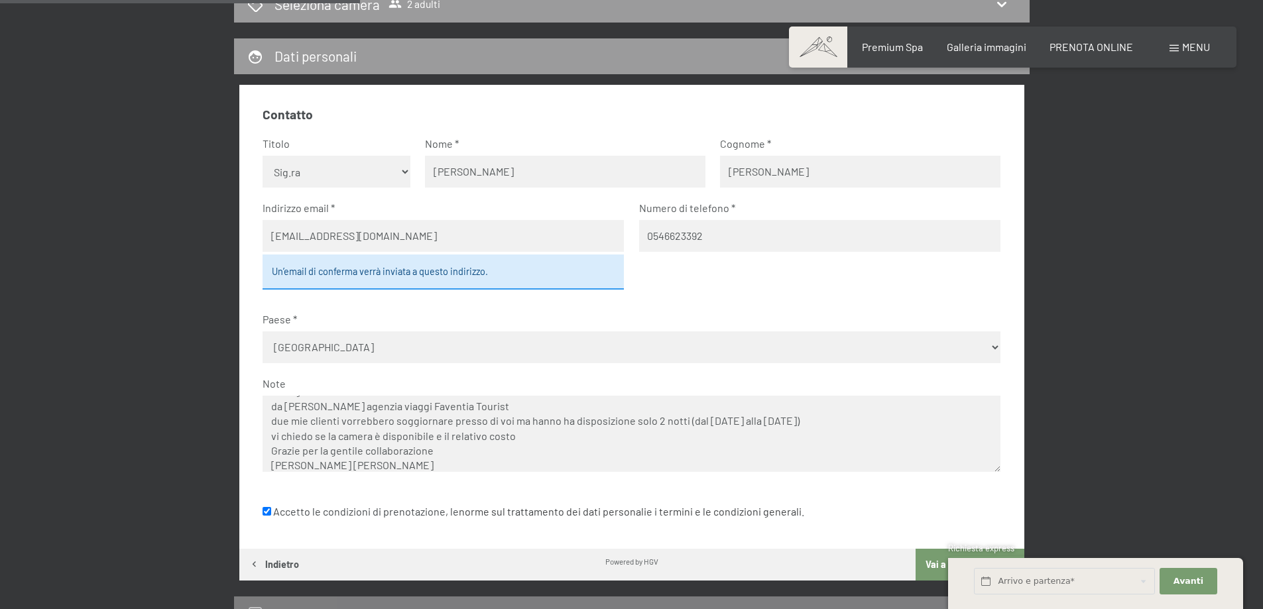
drag, startPoint x: 308, startPoint y: 423, endPoint x: 364, endPoint y: 392, distance: 64.7
click at [309, 422] on textarea "buongiorno da [PERSON_NAME] agenzia viaggi Faventia Tourist due mie clienti vor…" at bounding box center [631, 434] width 738 height 76
click at [510, 422] on textarea "buongiorno da [PERSON_NAME] agenzia viaggi Faventia Tourist due miei clienti vo…" at bounding box center [631, 434] width 738 height 76
click at [431, 435] on textarea "buongiorno da [PERSON_NAME] agenzia viaggi Faventia Tourist due miei clienti vo…" at bounding box center [631, 434] width 738 height 76
click at [530, 434] on textarea "buongiorno da [PERSON_NAME] agenzia viaggi Faventia Tourist due miei clienti vo…" at bounding box center [631, 434] width 738 height 76
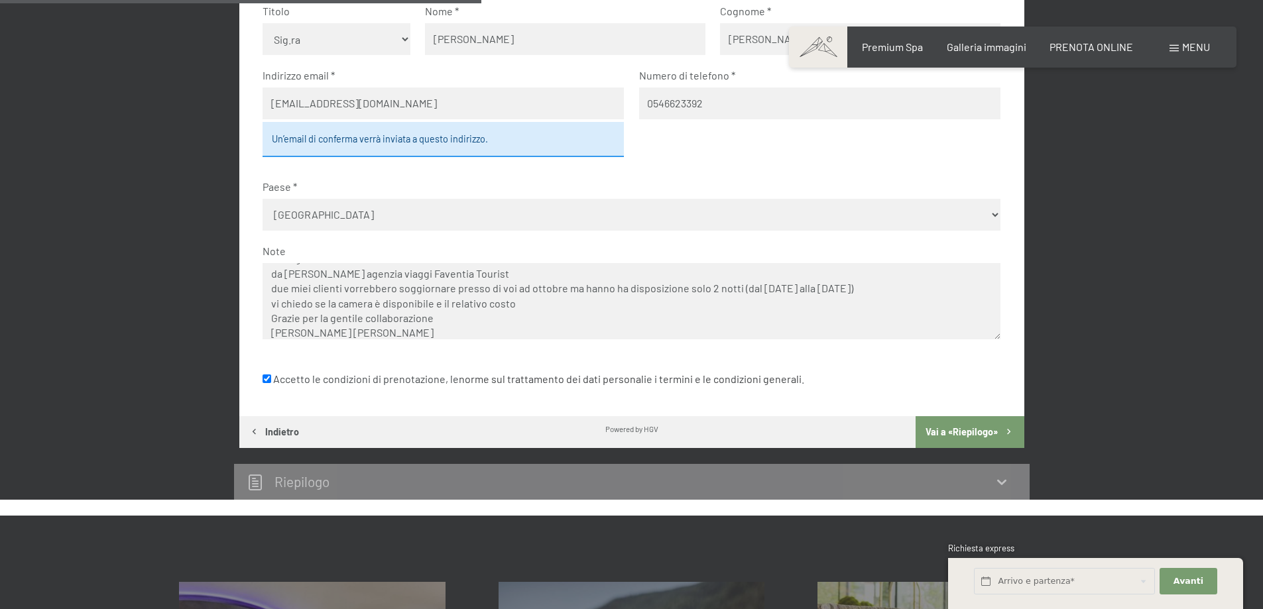
type textarea "buongiorno da [PERSON_NAME] agenzia viaggi Faventia Tourist due miei clienti vo…"
click at [958, 430] on button "Vai a «Riepilogo»" at bounding box center [969, 432] width 108 height 32
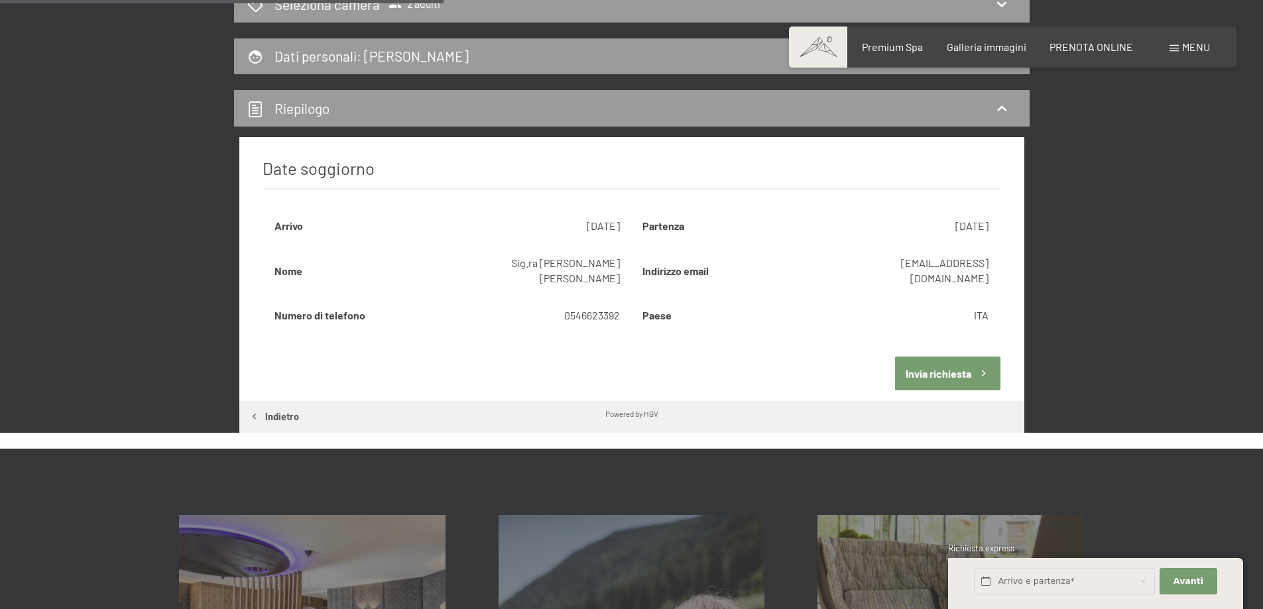
scroll to position [459, 0]
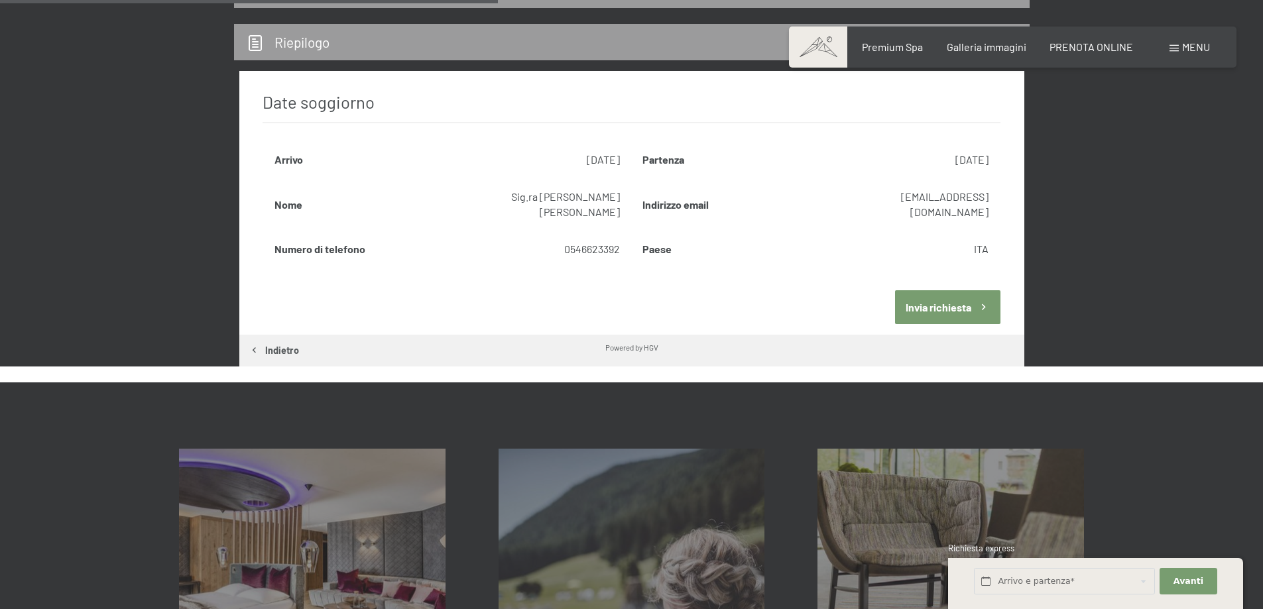
click at [960, 290] on button "Invia richiesta" at bounding box center [947, 307] width 105 height 34
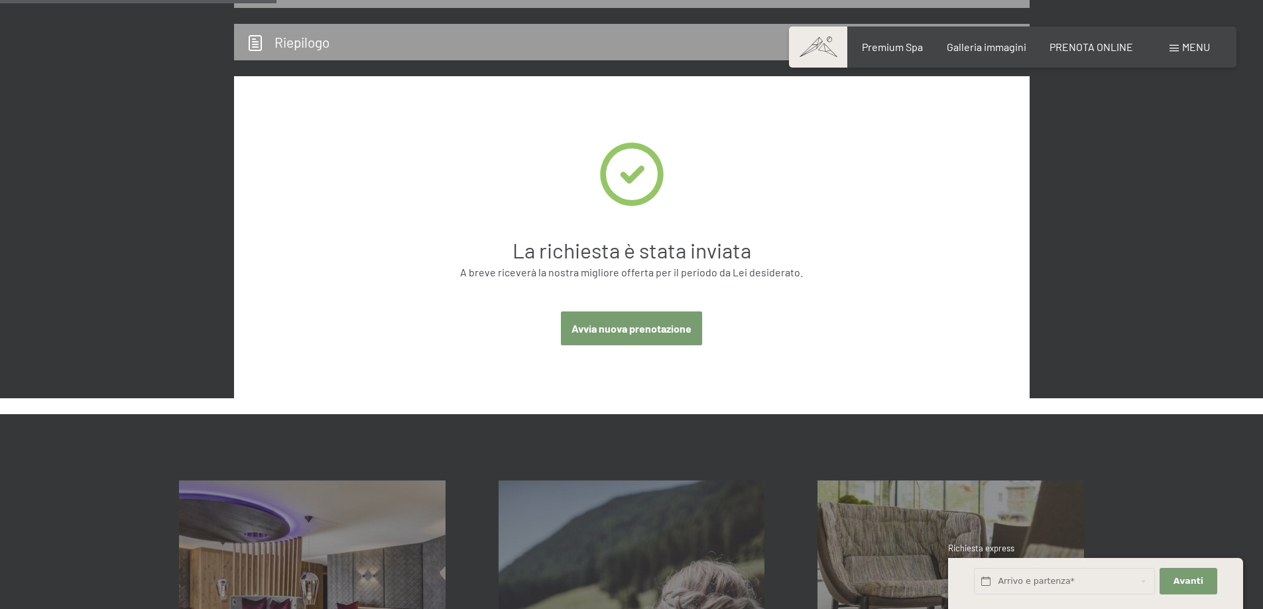
scroll to position [327, 0]
